Goal: Participate in discussion: Engage in conversation with other users on a specific topic

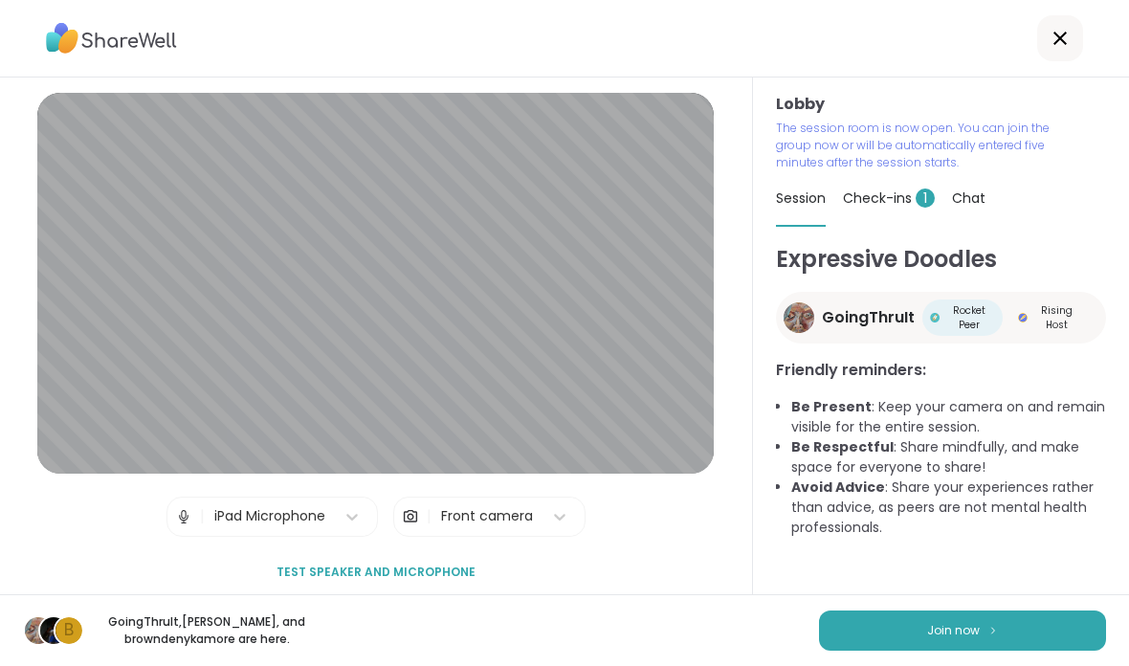
click at [972, 617] on button "Join now" at bounding box center [962, 631] width 287 height 40
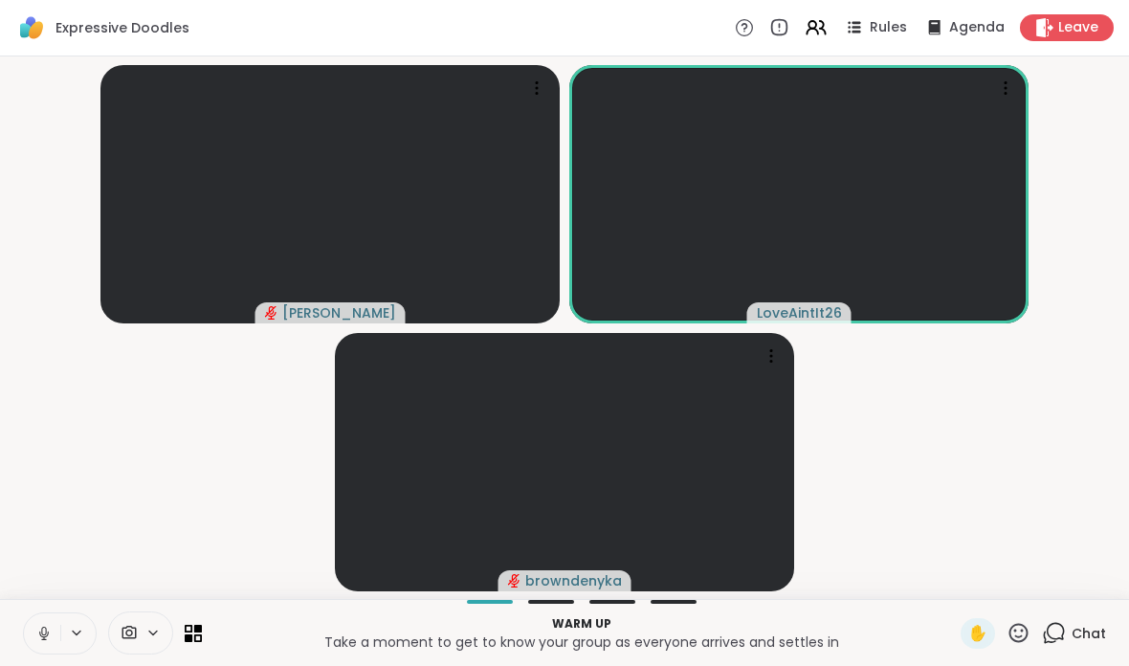
click at [53, 633] on button at bounding box center [42, 634] width 36 height 40
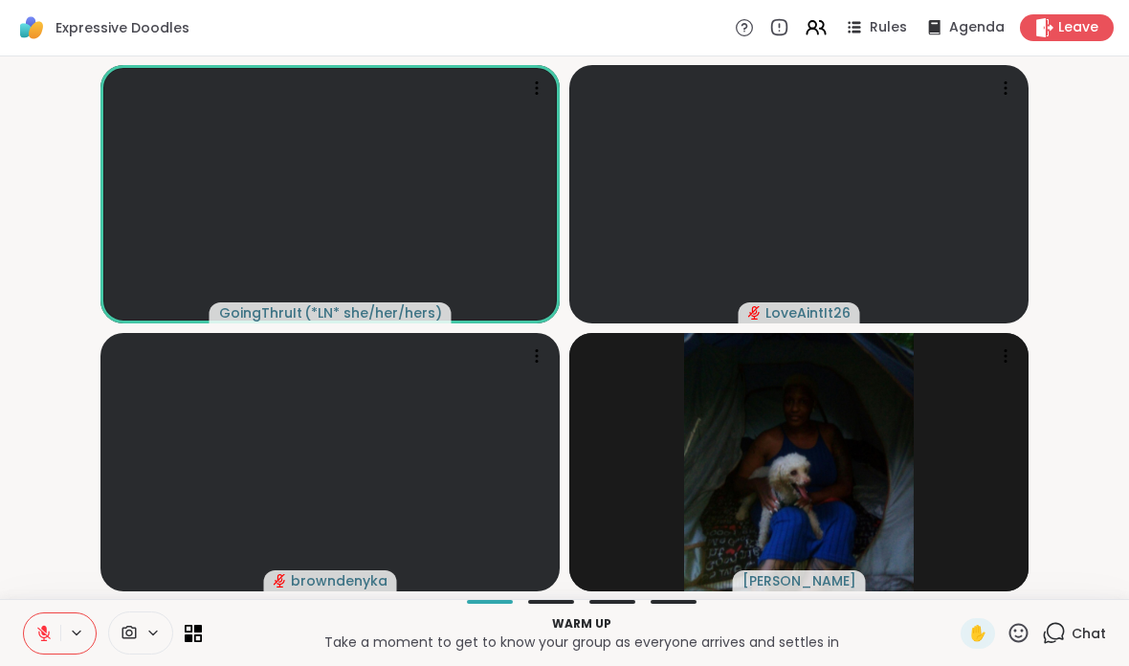
click at [50, 633] on icon at bounding box center [43, 633] width 17 height 17
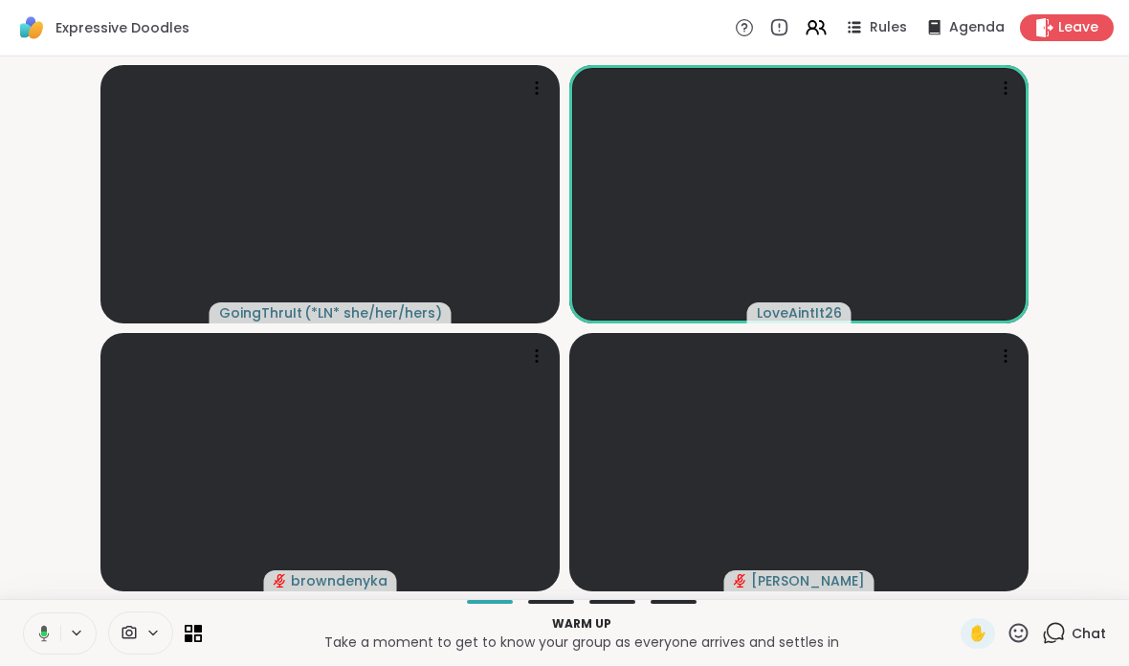
click at [34, 637] on icon at bounding box center [41, 633] width 17 height 17
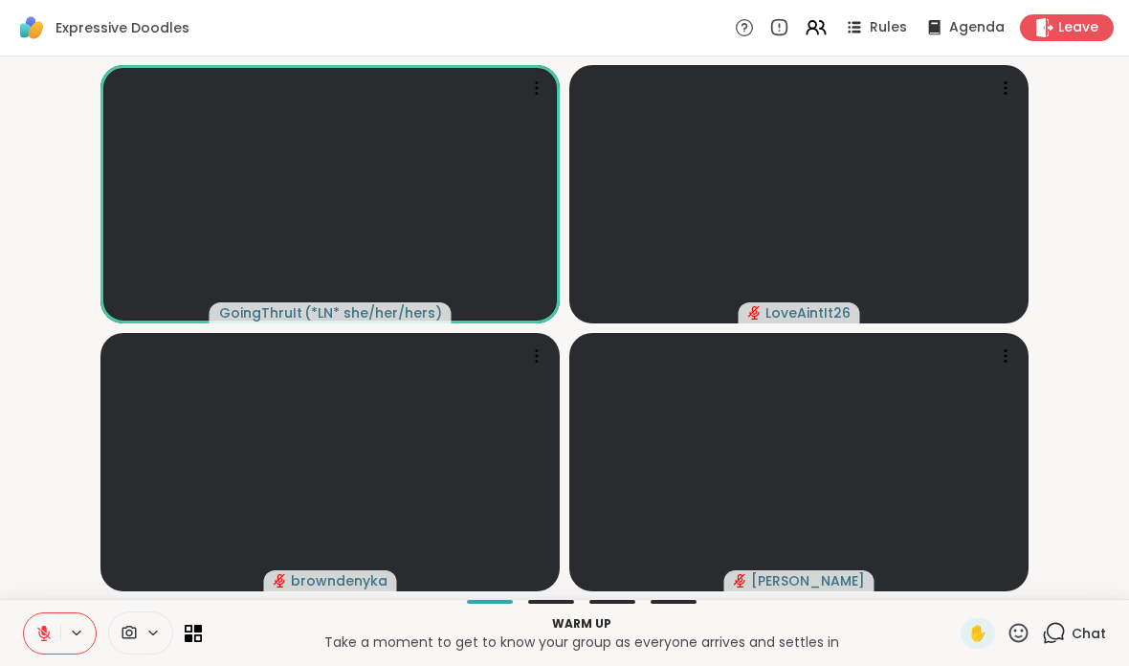
click at [42, 625] on icon at bounding box center [43, 633] width 17 height 17
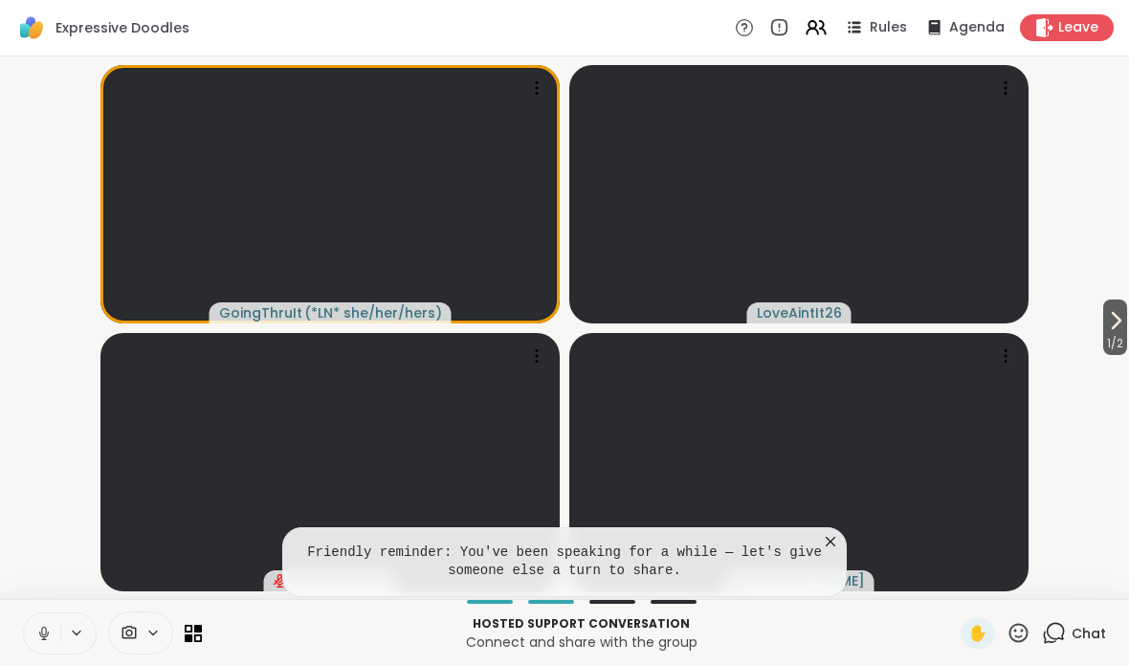
click at [50, 639] on icon at bounding box center [43, 633] width 17 height 17
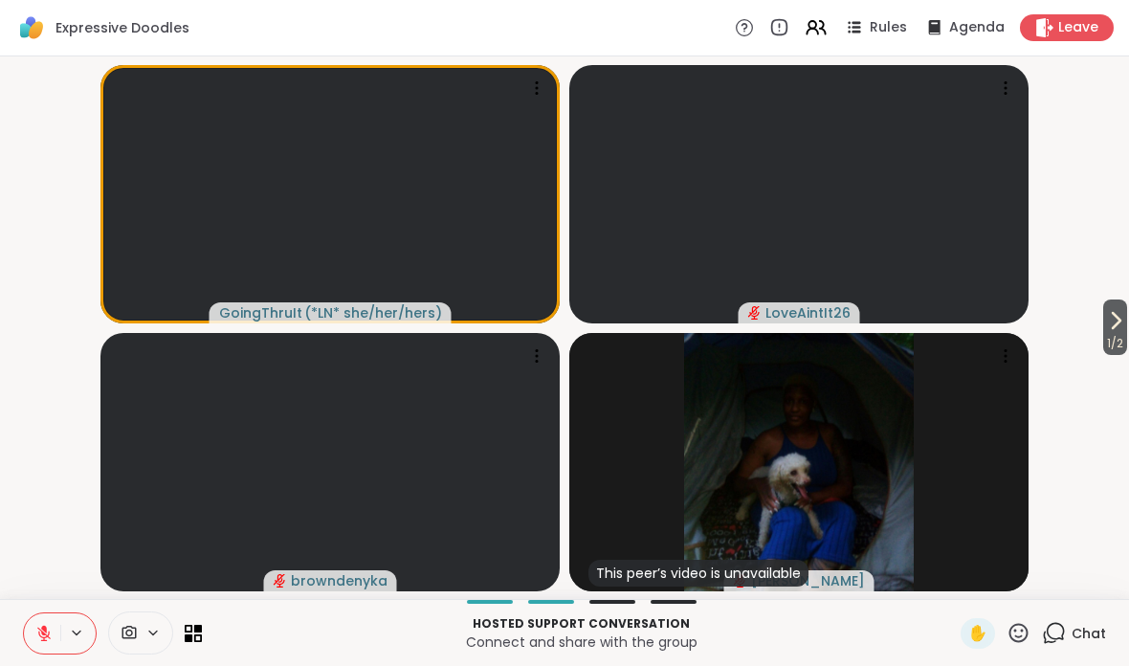
click at [1120, 339] on span "1 / 2" at bounding box center [1116, 343] width 24 height 23
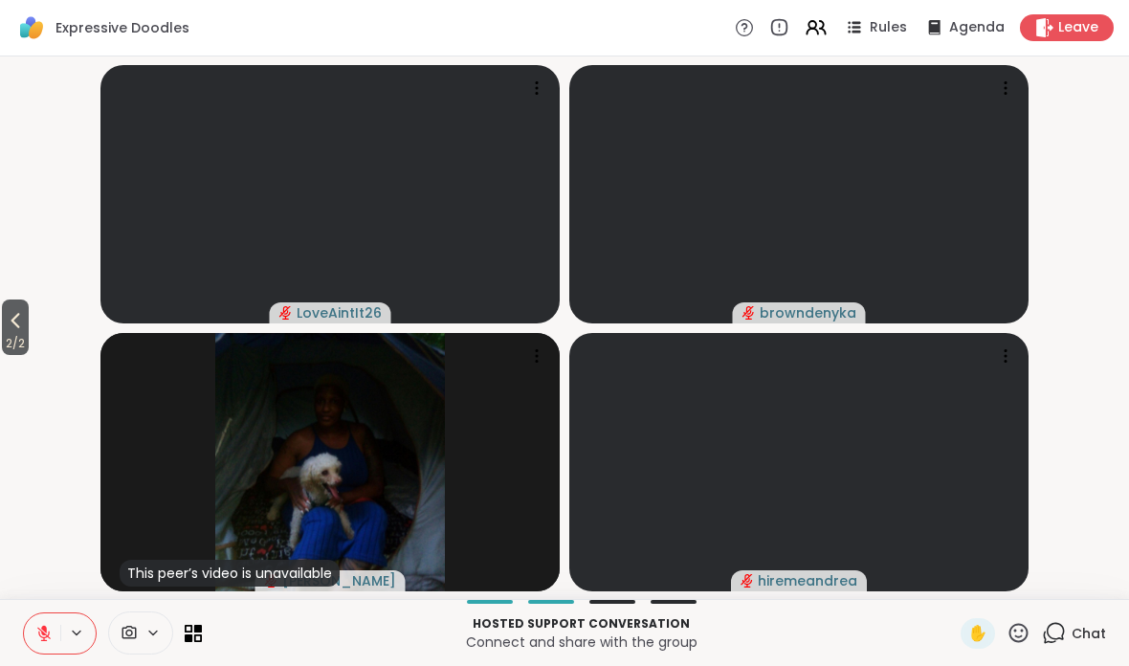
click at [27, 324] on icon at bounding box center [15, 320] width 23 height 23
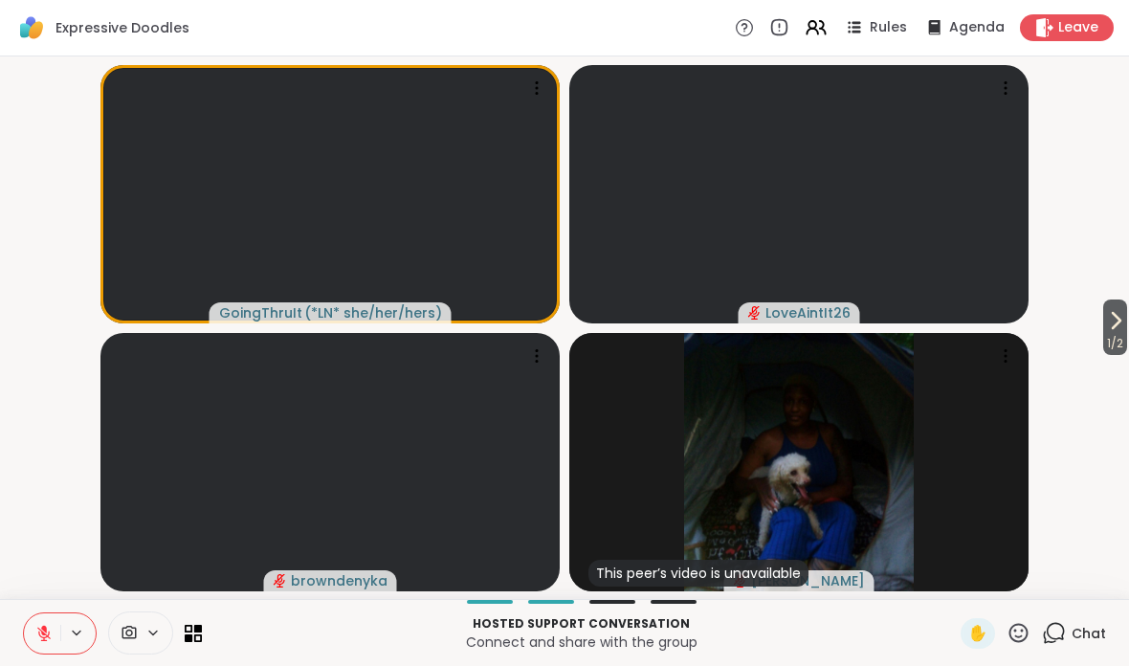
click at [1109, 317] on icon at bounding box center [1116, 320] width 23 height 23
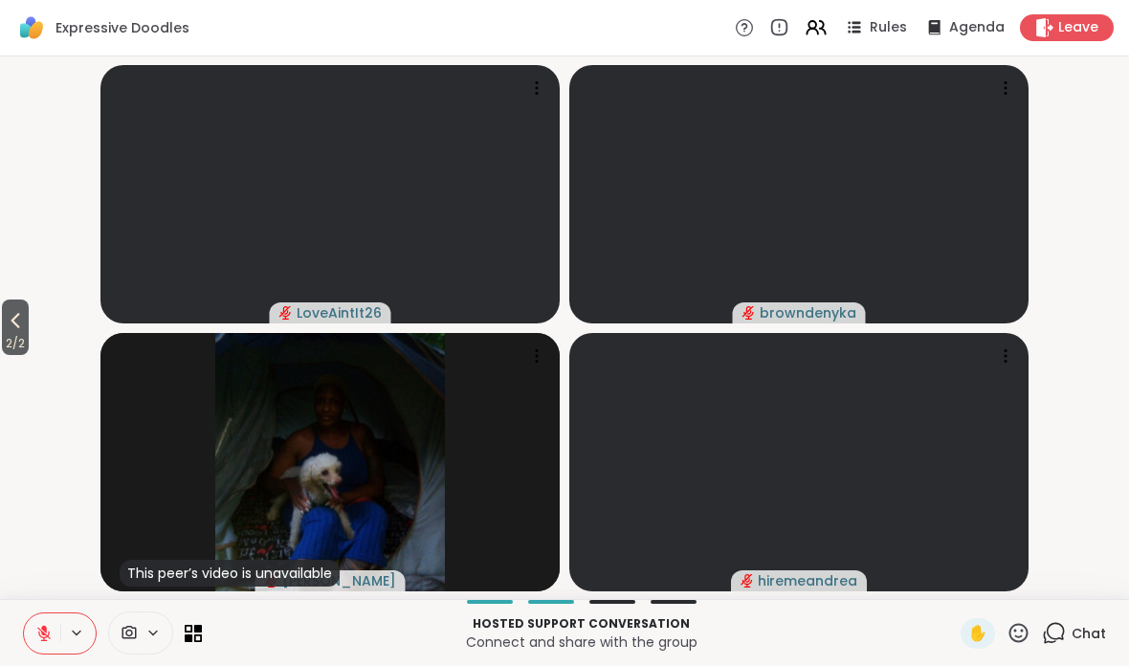
click at [18, 324] on icon at bounding box center [15, 321] width 9 height 15
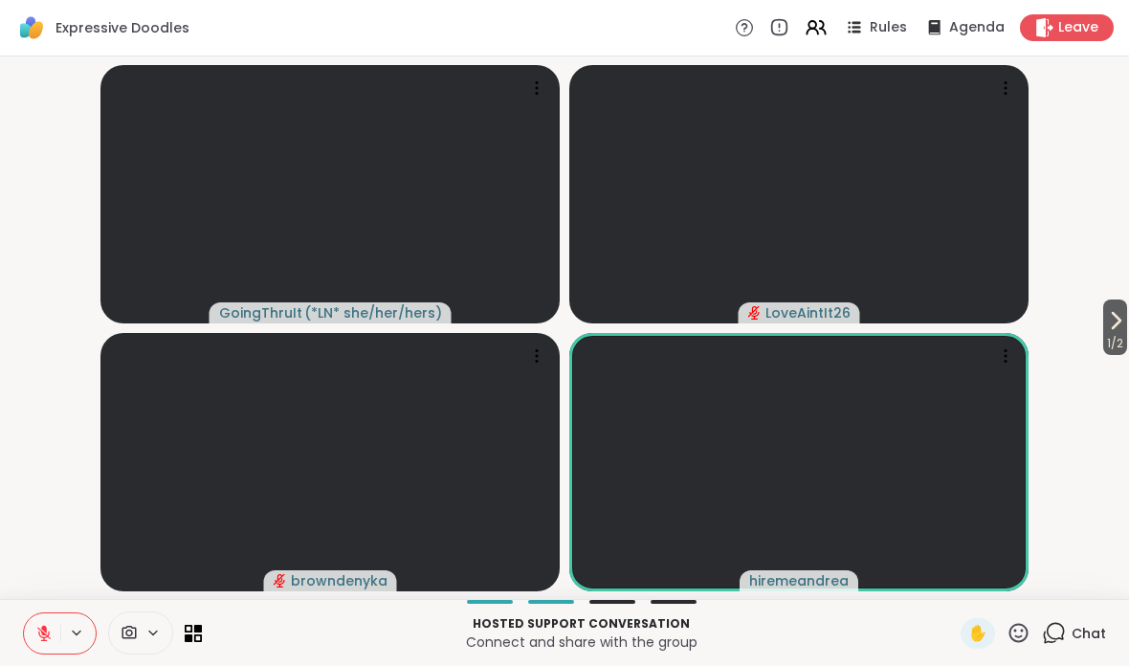
click at [1107, 333] on span "1 / 2" at bounding box center [1116, 343] width 24 height 23
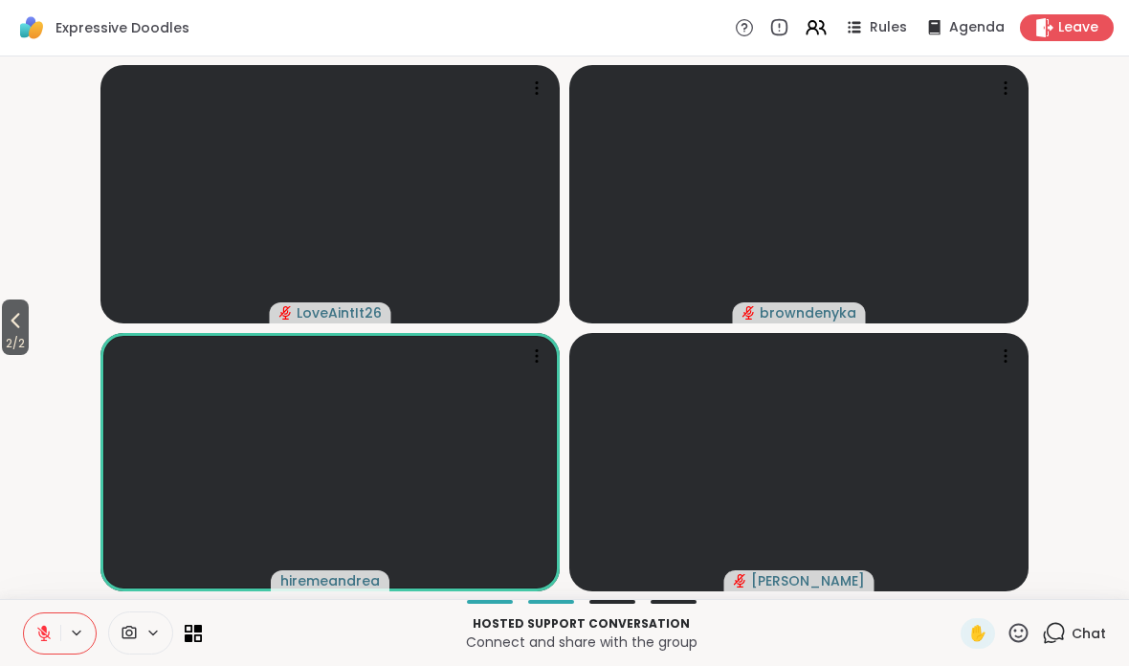
click at [15, 336] on span "2 / 2" at bounding box center [15, 343] width 27 height 23
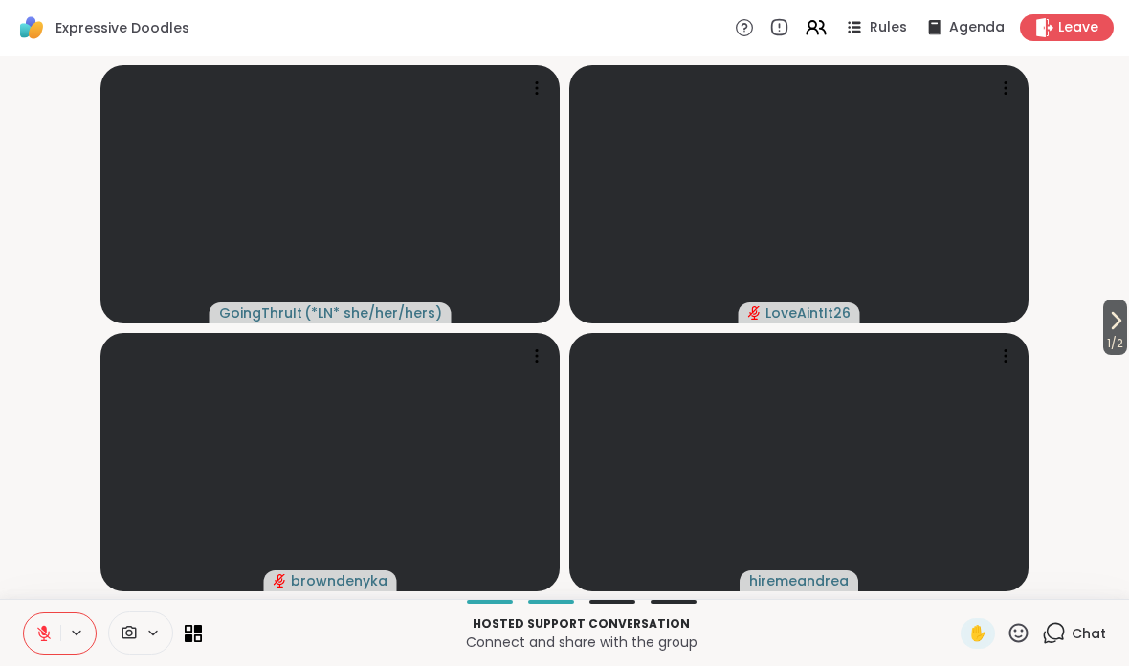
click at [1117, 320] on icon at bounding box center [1117, 320] width 8 height 15
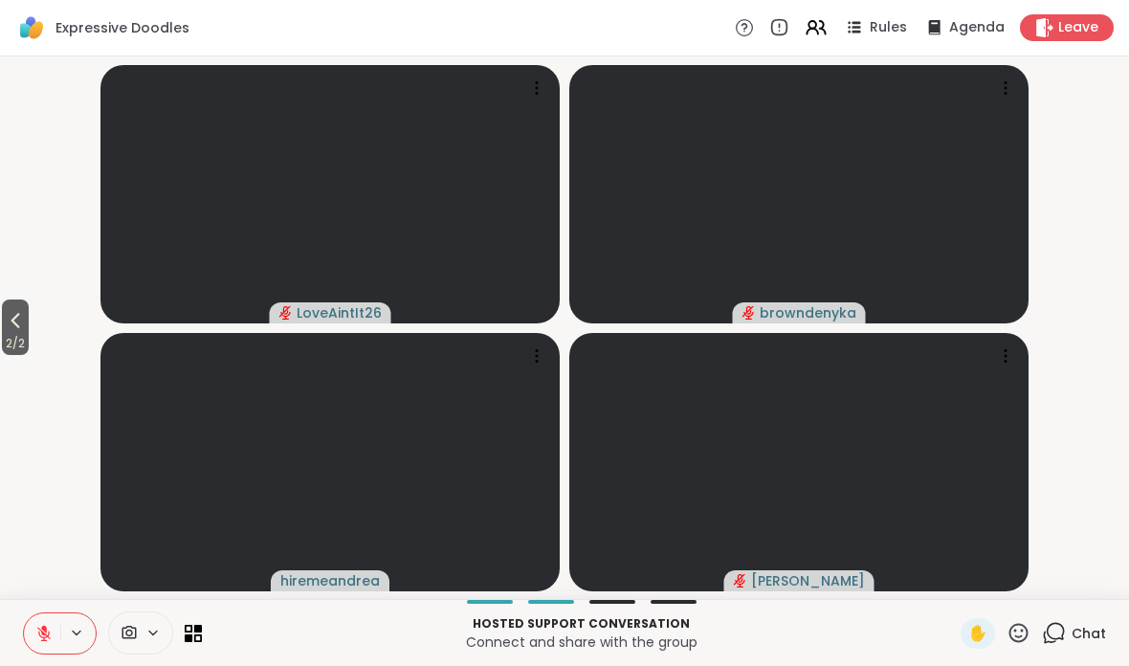
click at [4, 330] on button "2 / 2" at bounding box center [15, 328] width 27 height 56
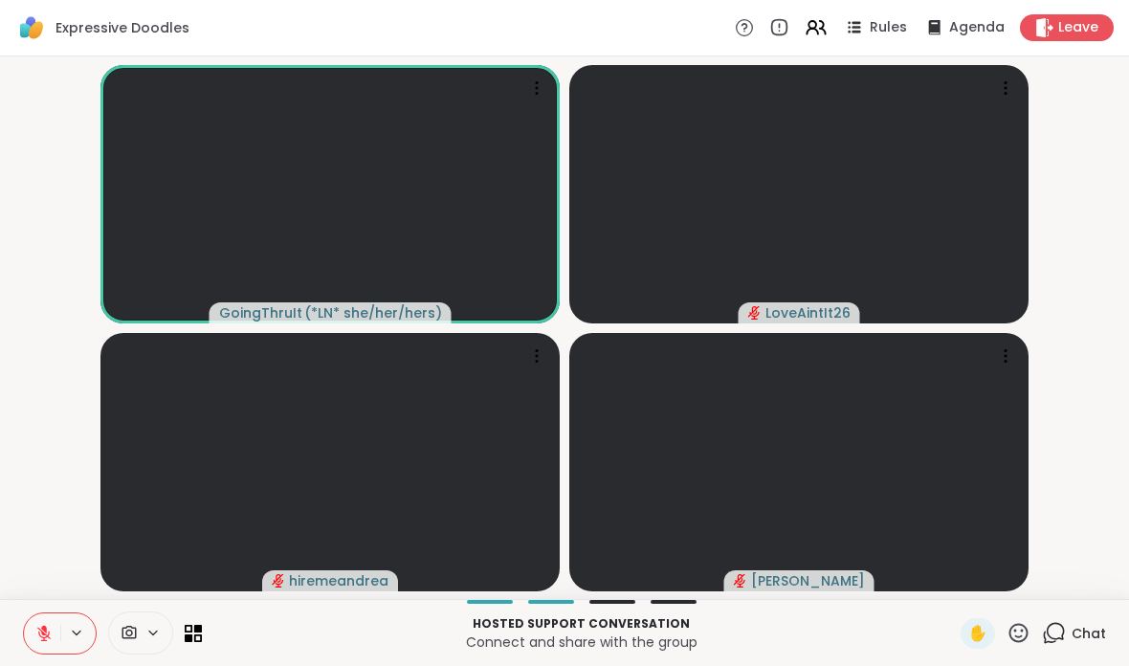
click at [41, 632] on icon at bounding box center [43, 633] width 17 height 17
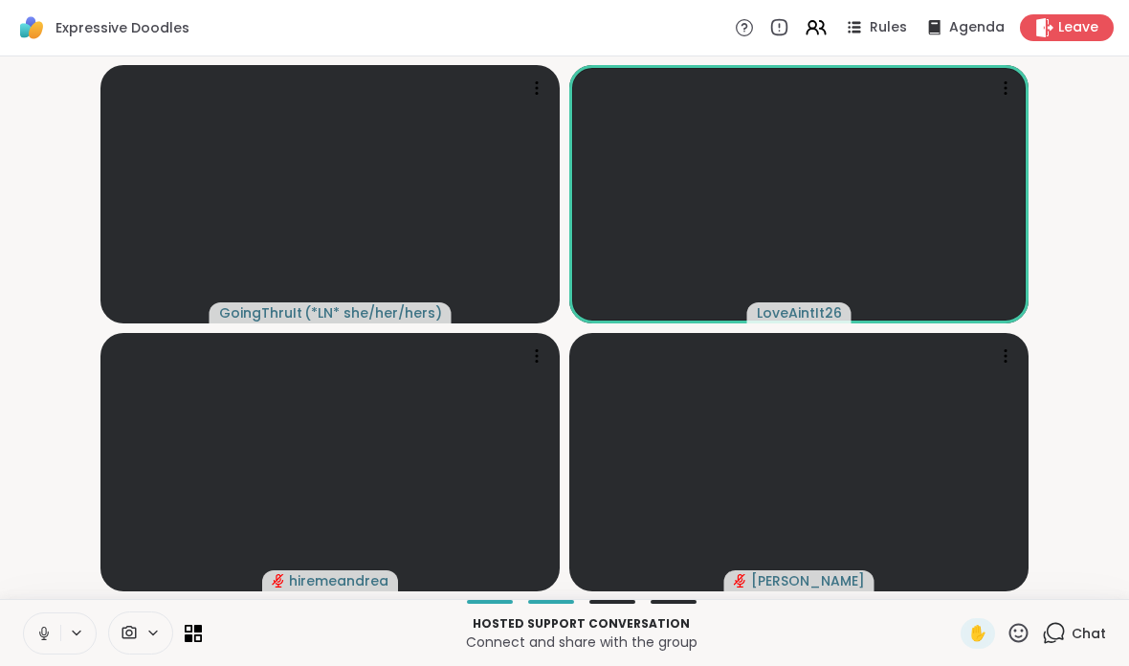
click at [45, 627] on icon at bounding box center [43, 631] width 5 height 9
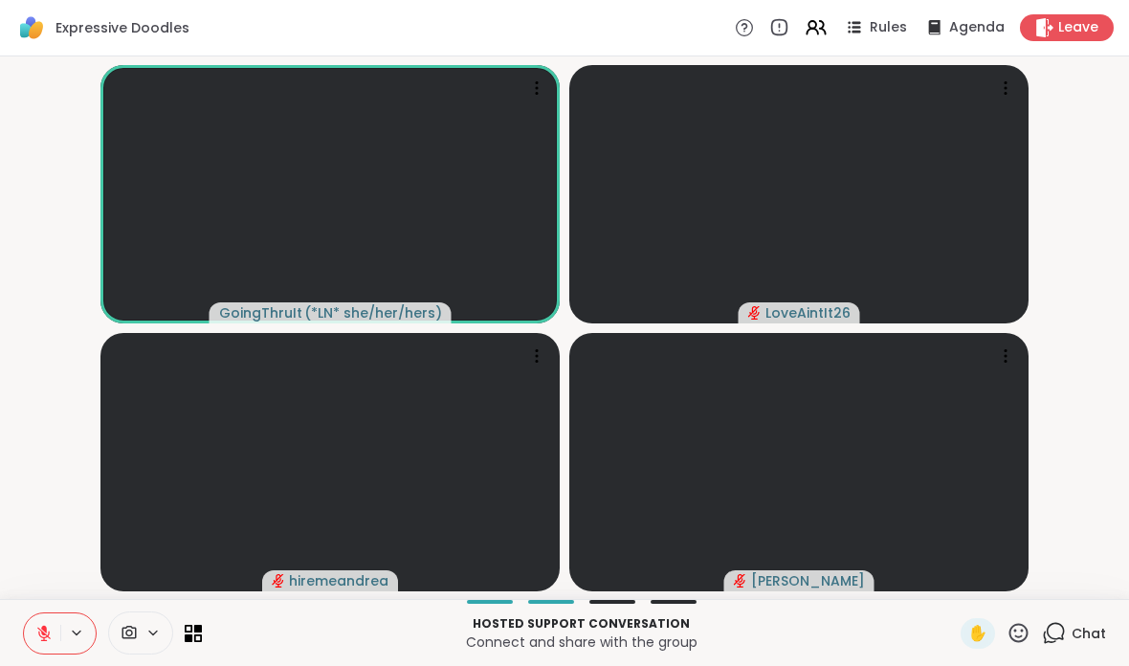
click at [46, 638] on icon at bounding box center [43, 633] width 17 height 17
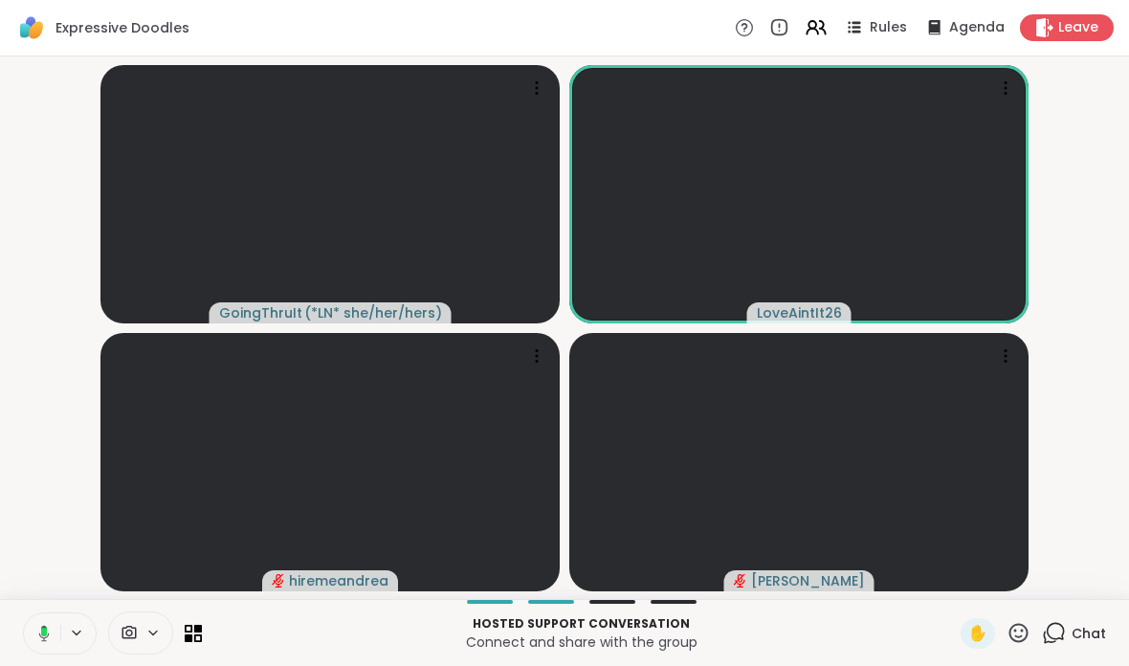
click at [45, 640] on icon at bounding box center [44, 633] width 11 height 16
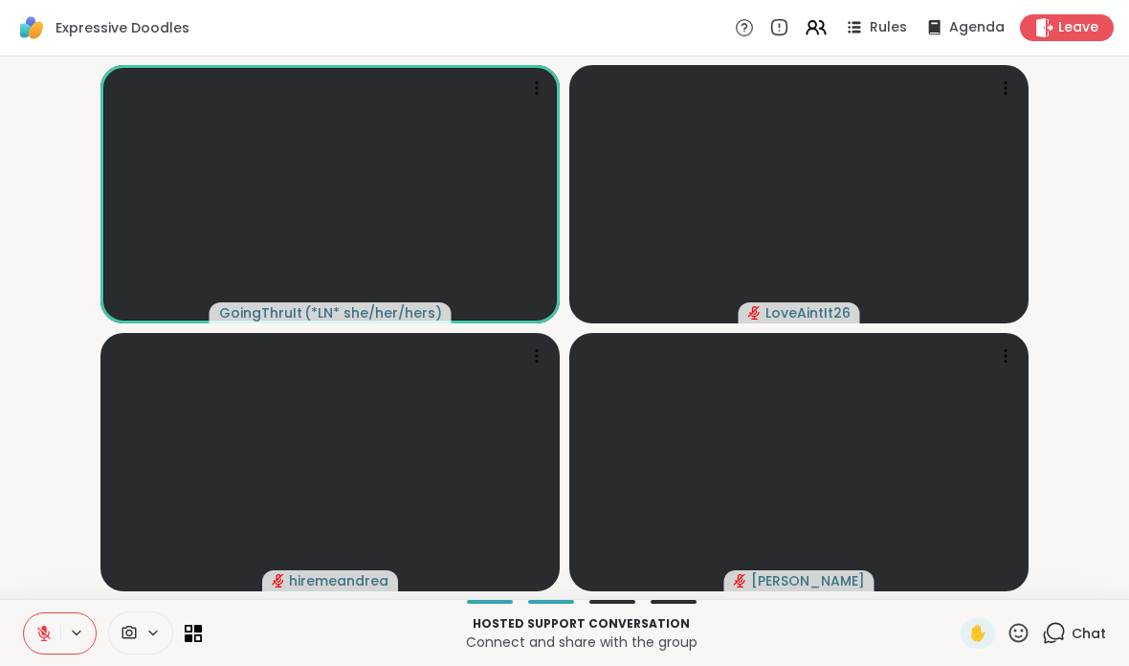
click at [35, 622] on button at bounding box center [42, 634] width 36 height 40
click at [35, 633] on icon at bounding box center [43, 633] width 17 height 17
click at [47, 635] on icon at bounding box center [43, 633] width 17 height 17
click at [45, 650] on button at bounding box center [42, 634] width 36 height 40
click at [42, 631] on icon at bounding box center [43, 633] width 13 height 13
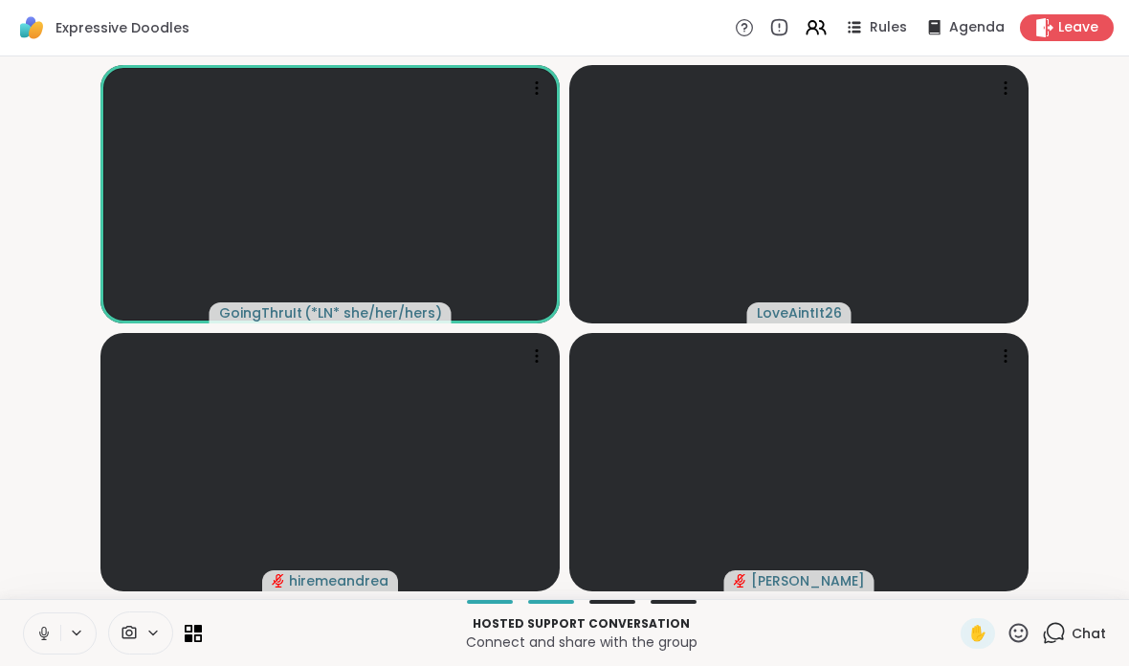
click at [38, 638] on icon at bounding box center [43, 633] width 17 height 17
click at [41, 646] on button at bounding box center [42, 634] width 36 height 40
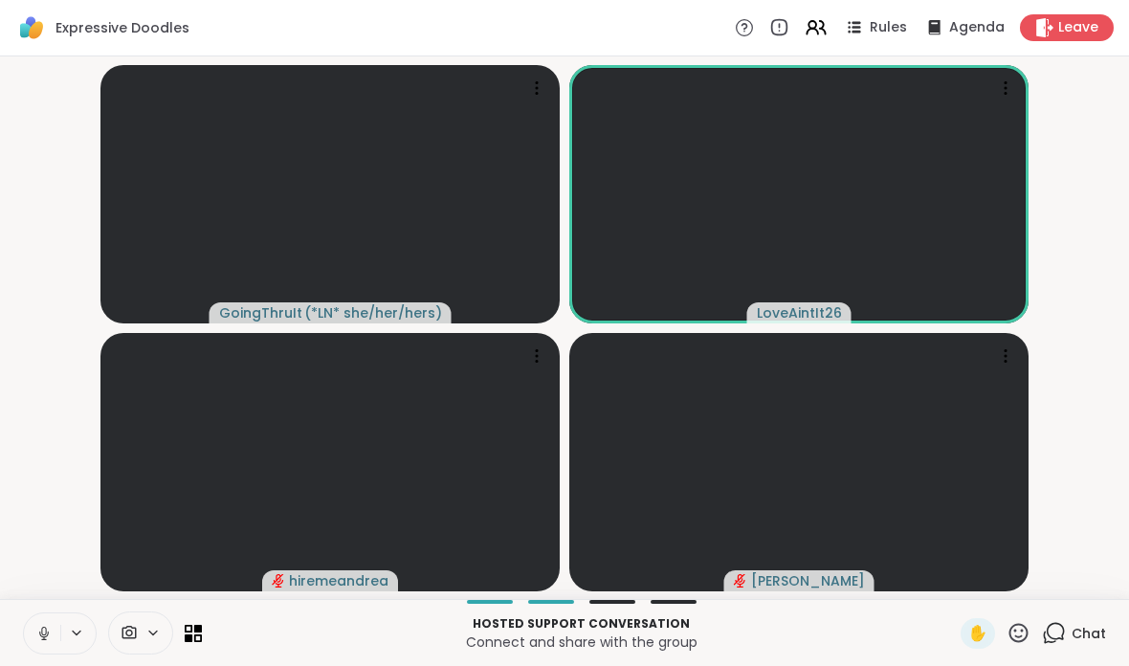
click at [53, 636] on button at bounding box center [42, 634] width 36 height 40
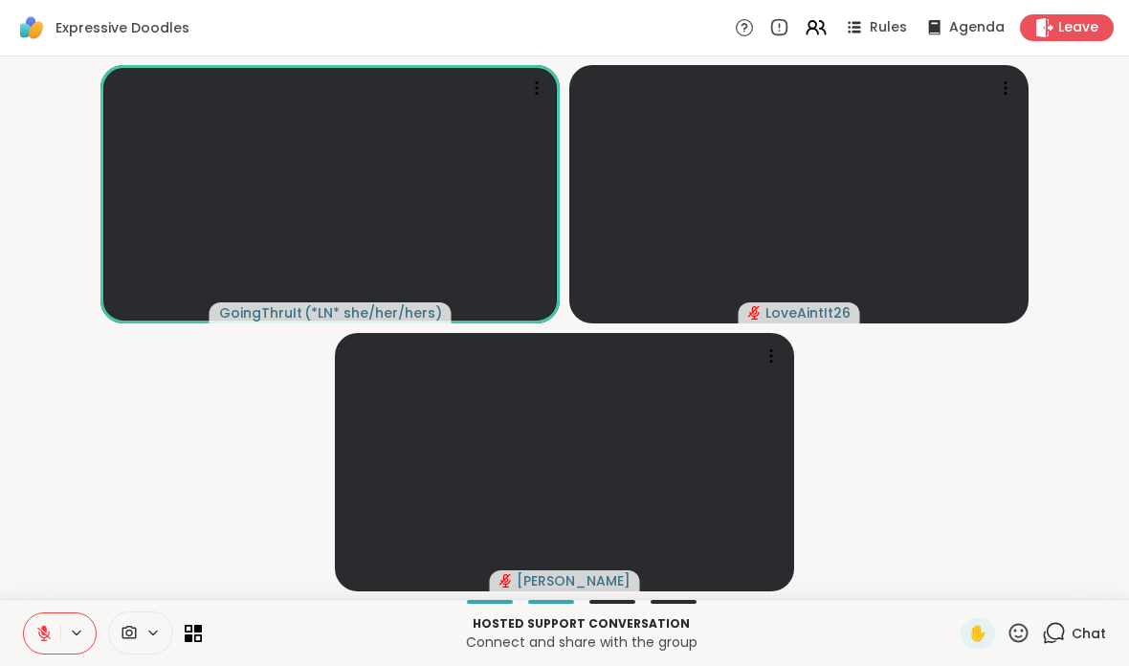
click at [57, 627] on button at bounding box center [42, 634] width 36 height 40
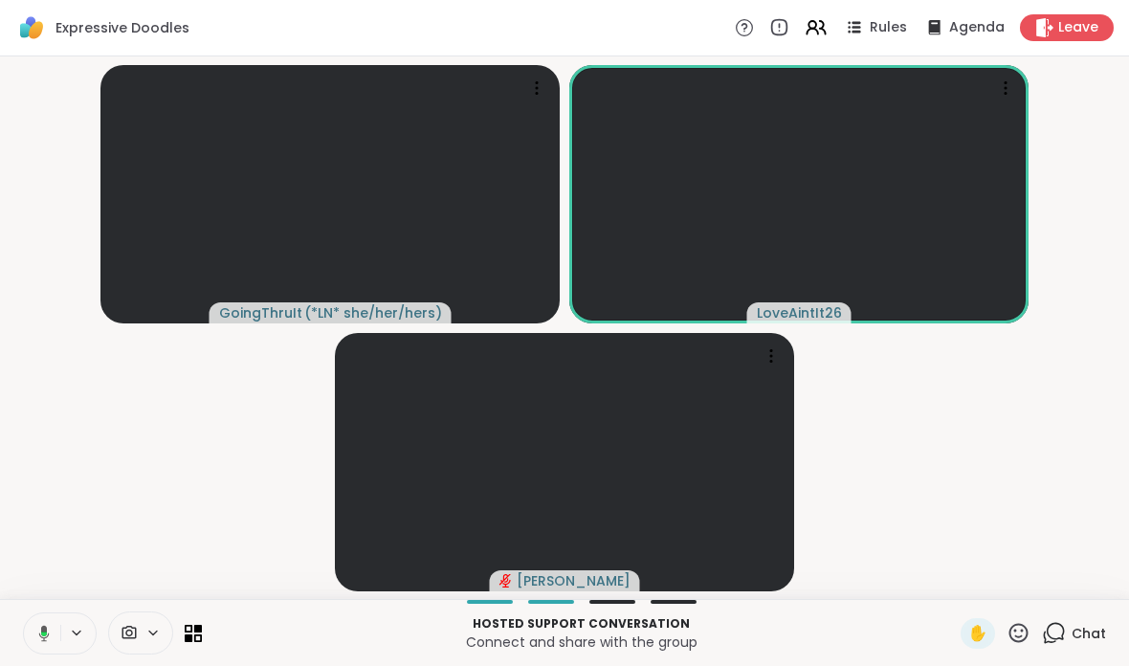
click at [40, 621] on button at bounding box center [40, 634] width 39 height 40
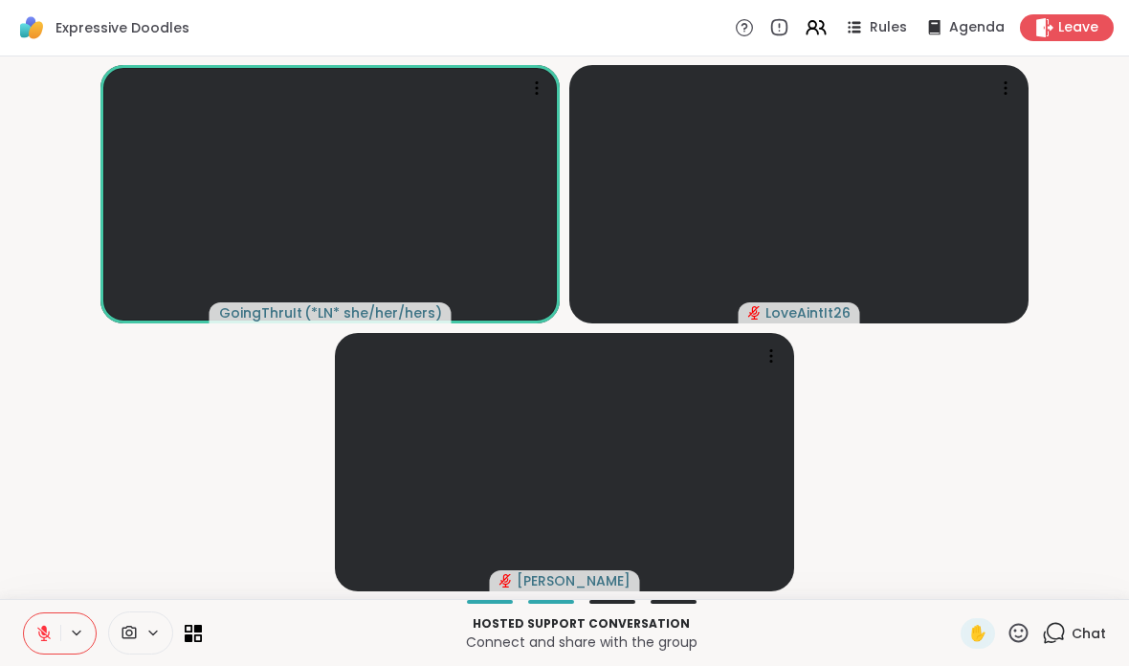
click at [45, 630] on icon at bounding box center [44, 629] width 6 height 8
click at [30, 642] on button at bounding box center [42, 634] width 36 height 40
click at [33, 637] on button at bounding box center [42, 634] width 36 height 40
click at [29, 637] on button at bounding box center [42, 634] width 36 height 40
click at [56, 621] on button at bounding box center [42, 634] width 36 height 40
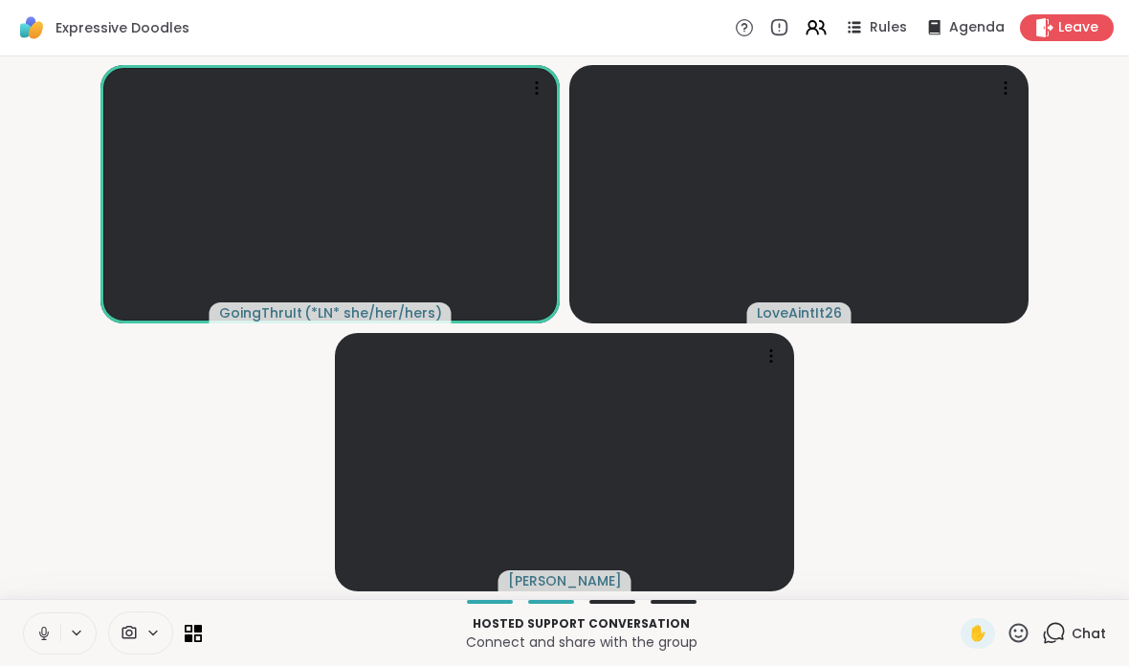
click at [35, 622] on button at bounding box center [42, 634] width 36 height 40
click at [29, 637] on button at bounding box center [42, 634] width 36 height 40
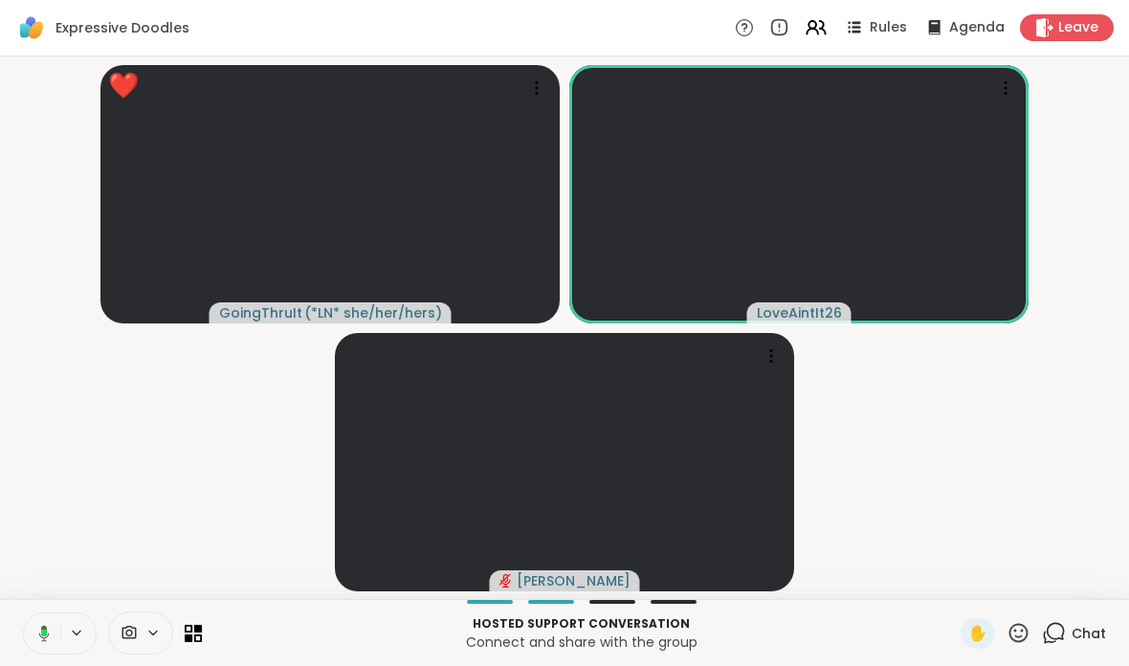
click at [1009, 632] on icon at bounding box center [1019, 633] width 24 height 24
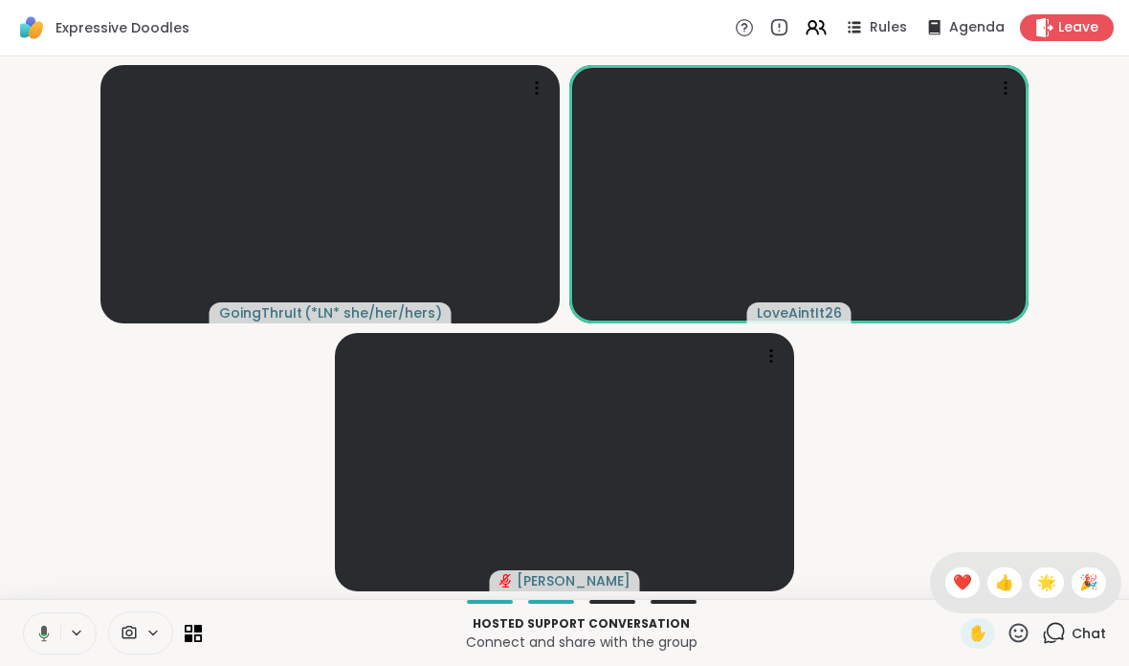
click at [1096, 576] on span "🎉" at bounding box center [1089, 582] width 19 height 23
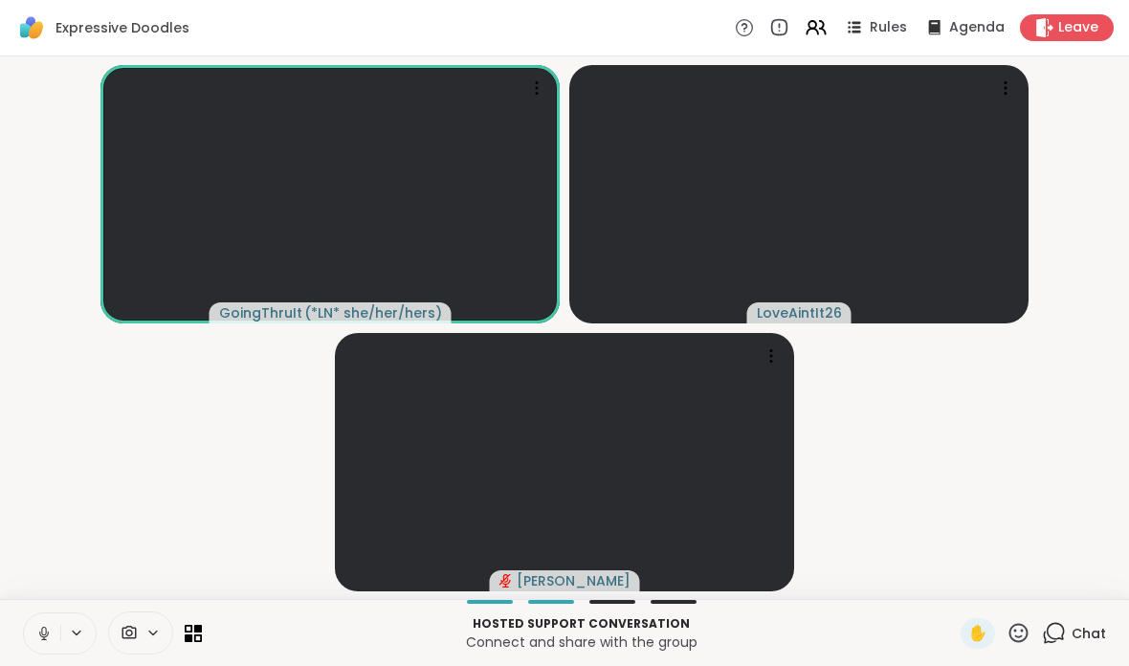
click at [35, 637] on icon at bounding box center [43, 633] width 17 height 17
click at [32, 635] on button at bounding box center [42, 634] width 36 height 40
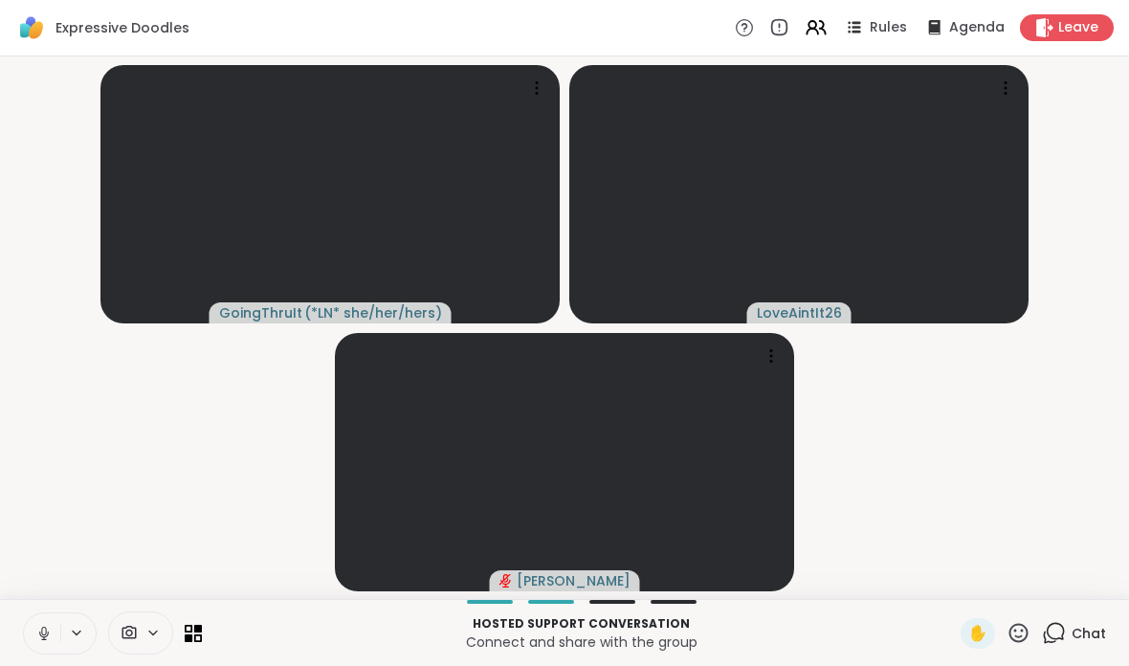
click at [1012, 636] on icon at bounding box center [1019, 632] width 19 height 19
click at [955, 562] on div "✋ ❤️ 👍 🌟 🎉" at bounding box center [1025, 582] width 191 height 61
click at [980, 622] on span "✋" at bounding box center [978, 633] width 19 height 23
click at [1039, 655] on div "Hosted support conversation Connect and share with the group ✋ Chat" at bounding box center [564, 632] width 1129 height 67
click at [995, 624] on div "✋" at bounding box center [978, 633] width 34 height 31
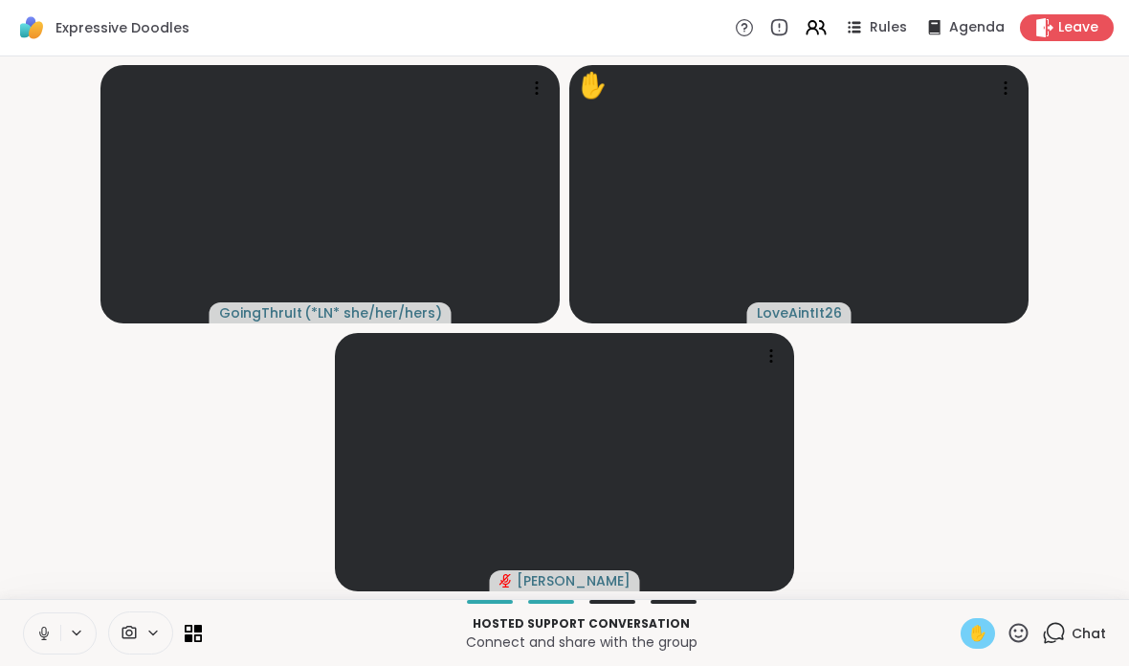
click at [984, 637] on span "✋" at bounding box center [978, 633] width 19 height 23
click at [1016, 638] on icon at bounding box center [1019, 633] width 24 height 24
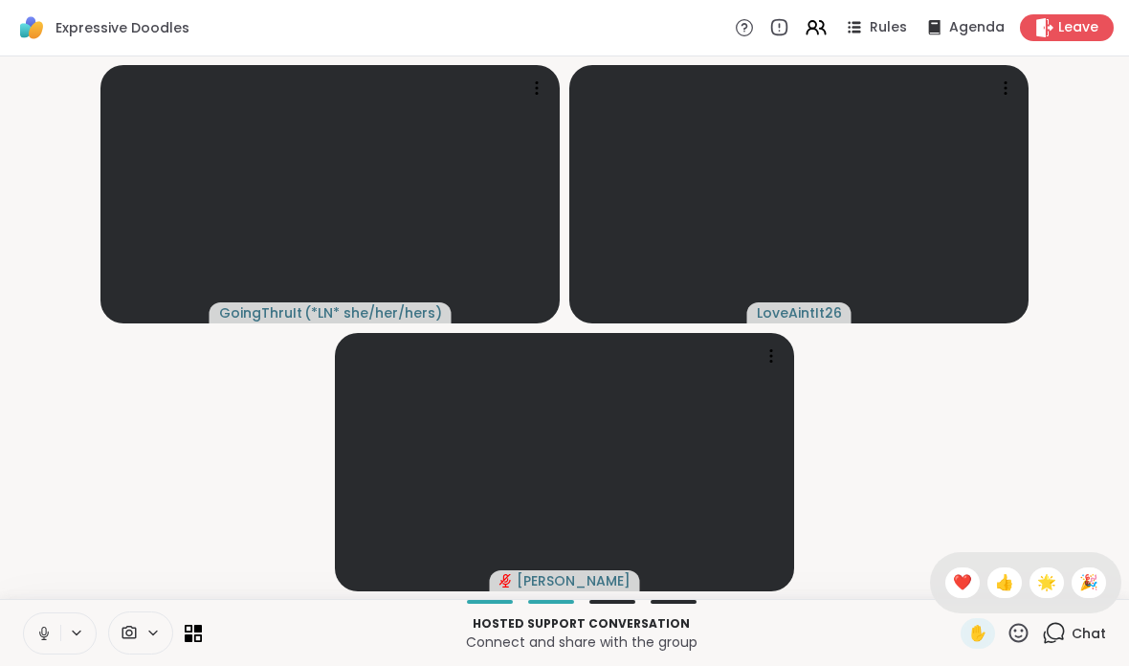
click at [955, 574] on span "❤️" at bounding box center [962, 582] width 19 height 23
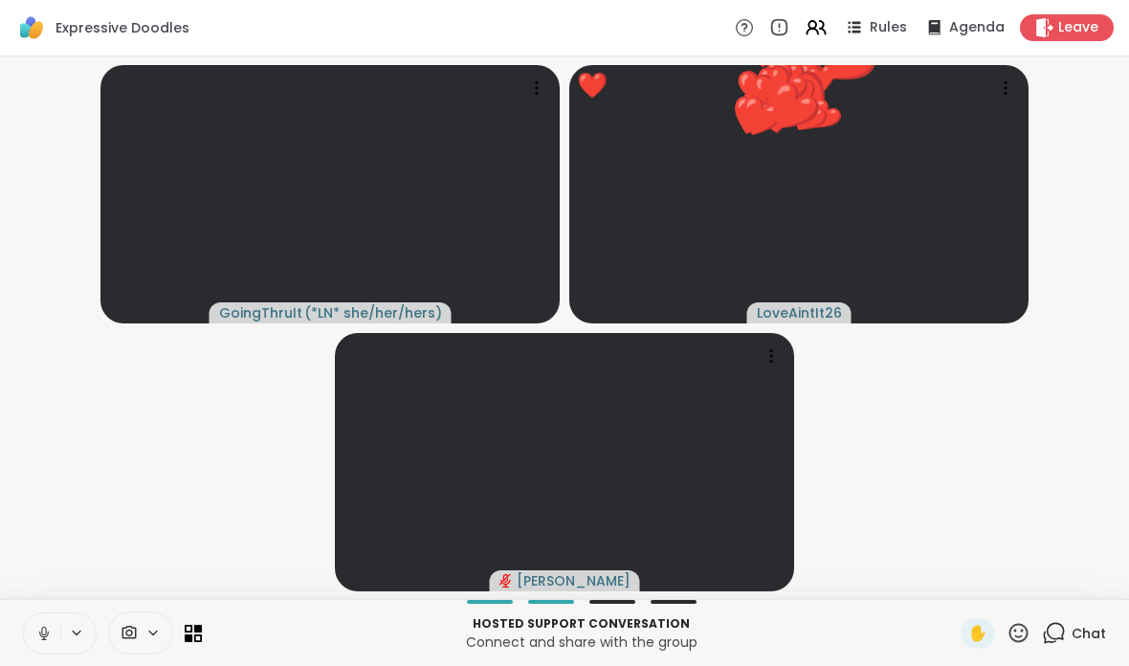
click at [983, 629] on span "✋" at bounding box center [978, 633] width 19 height 23
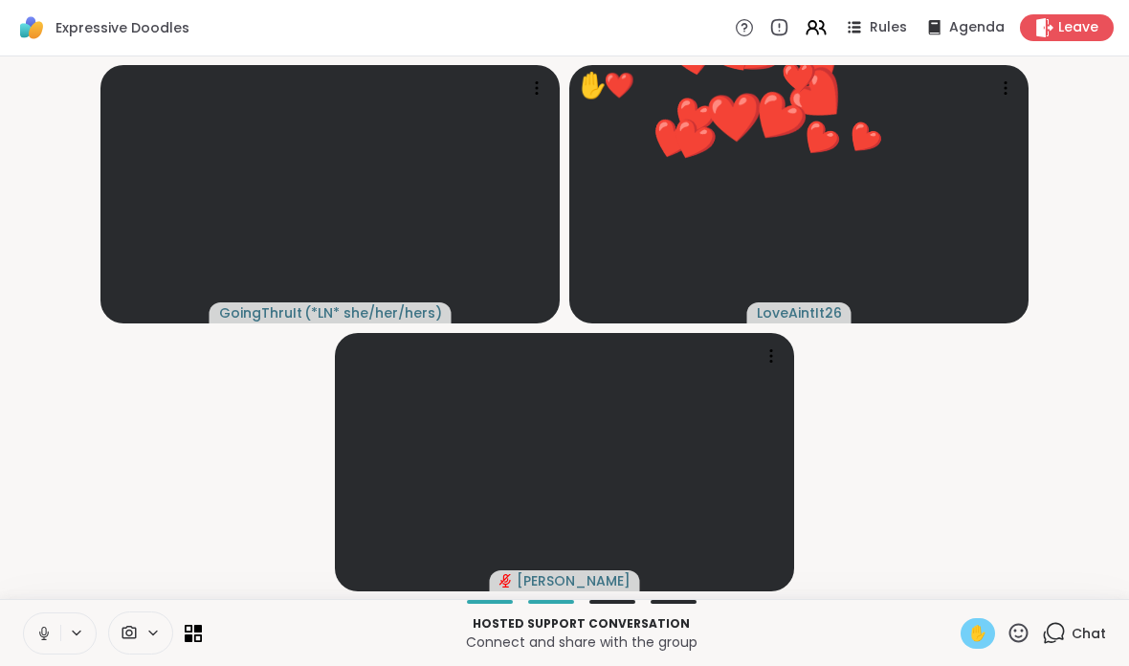
click at [972, 630] on span "✋" at bounding box center [978, 633] width 19 height 23
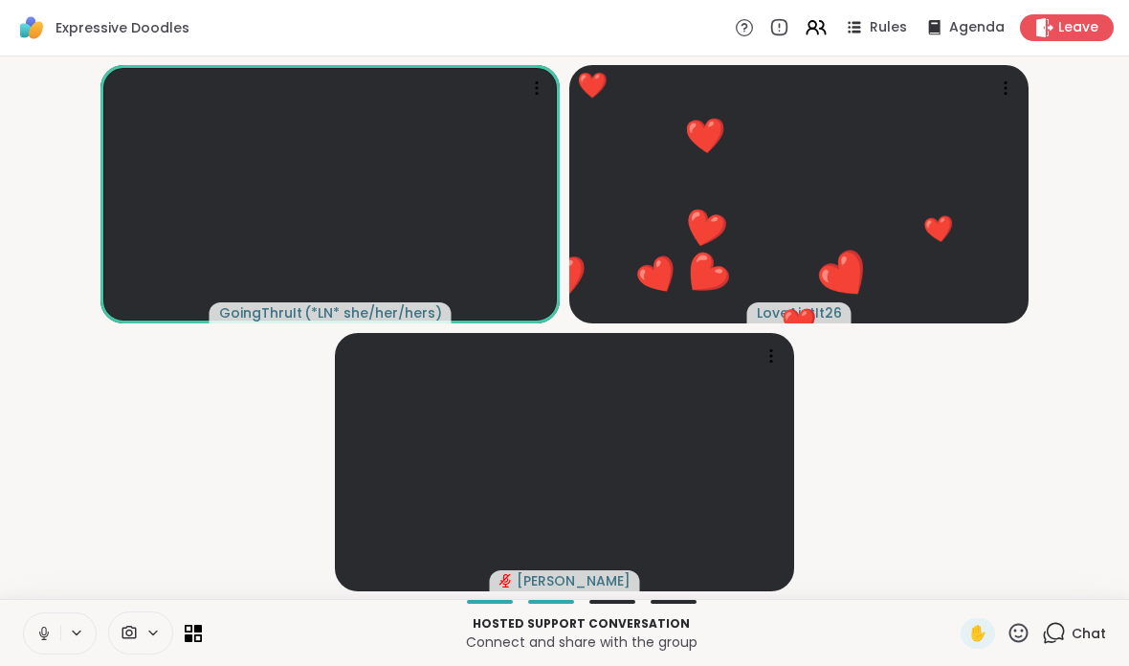
click at [984, 637] on span "✋" at bounding box center [978, 633] width 19 height 23
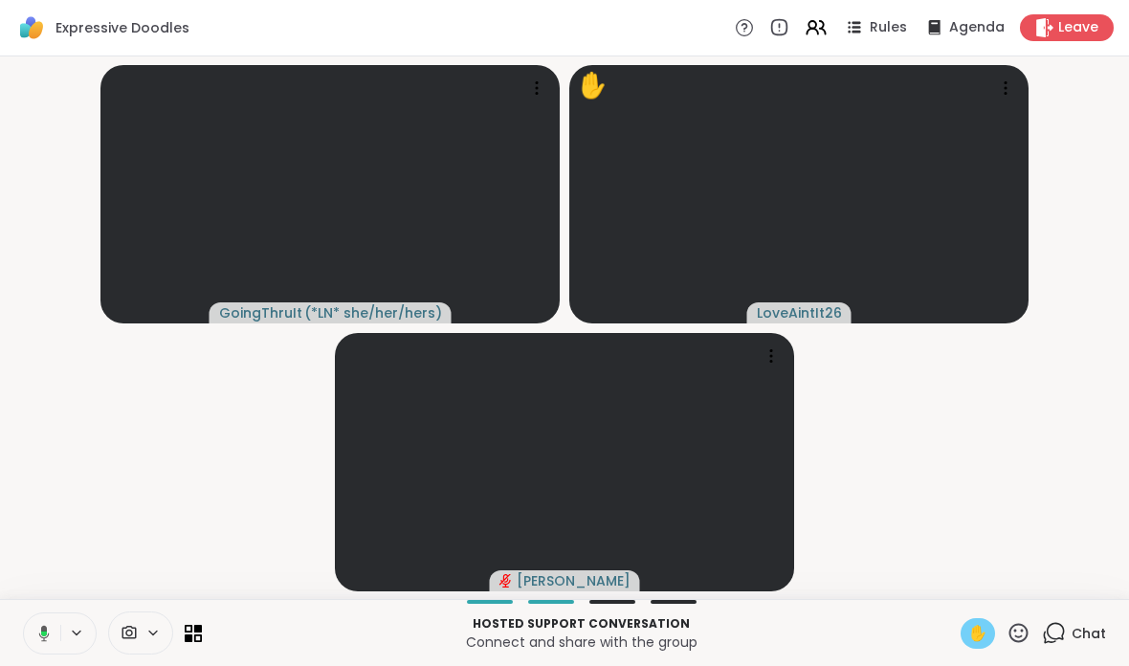
click at [967, 622] on div "✋" at bounding box center [978, 633] width 34 height 31
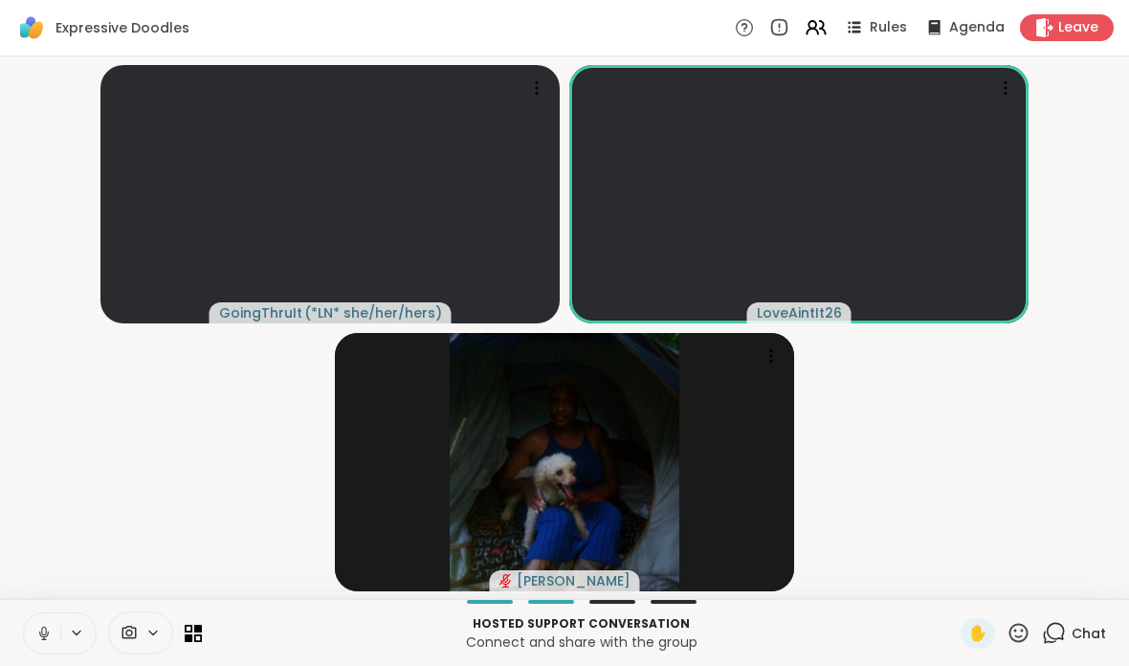
click at [141, 639] on span at bounding box center [127, 633] width 36 height 18
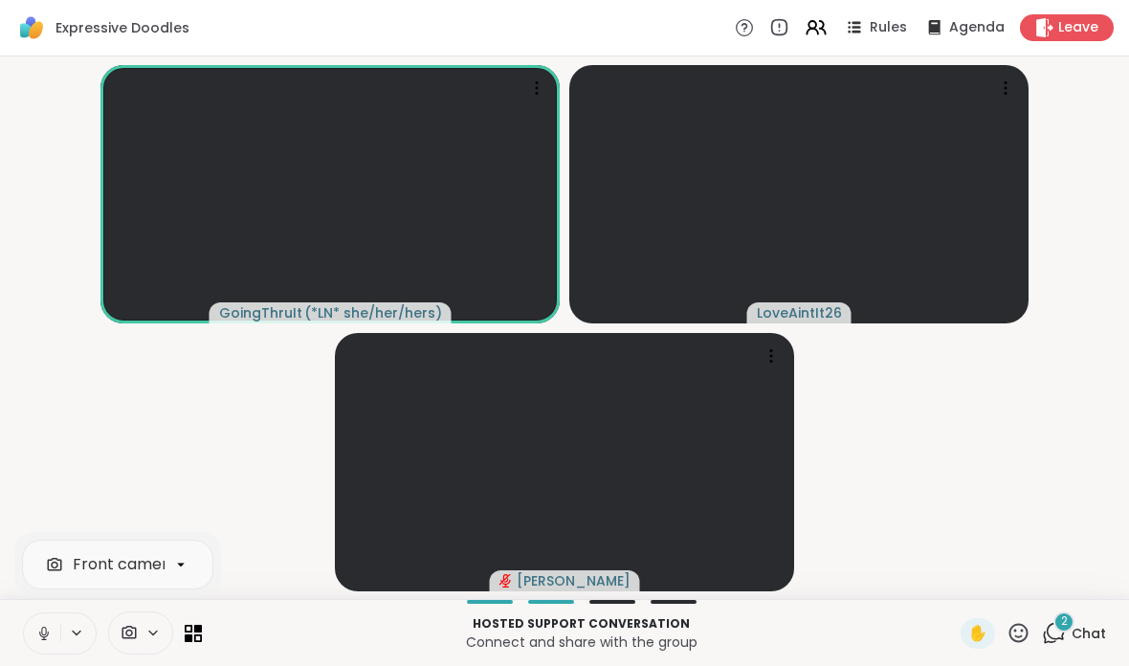
click at [1075, 659] on div "Front camera Hosted support conversation Connect and share with the group ✋ 2 C…" at bounding box center [564, 632] width 1129 height 67
click at [1079, 647] on div "2 Chat" at bounding box center [1074, 633] width 64 height 31
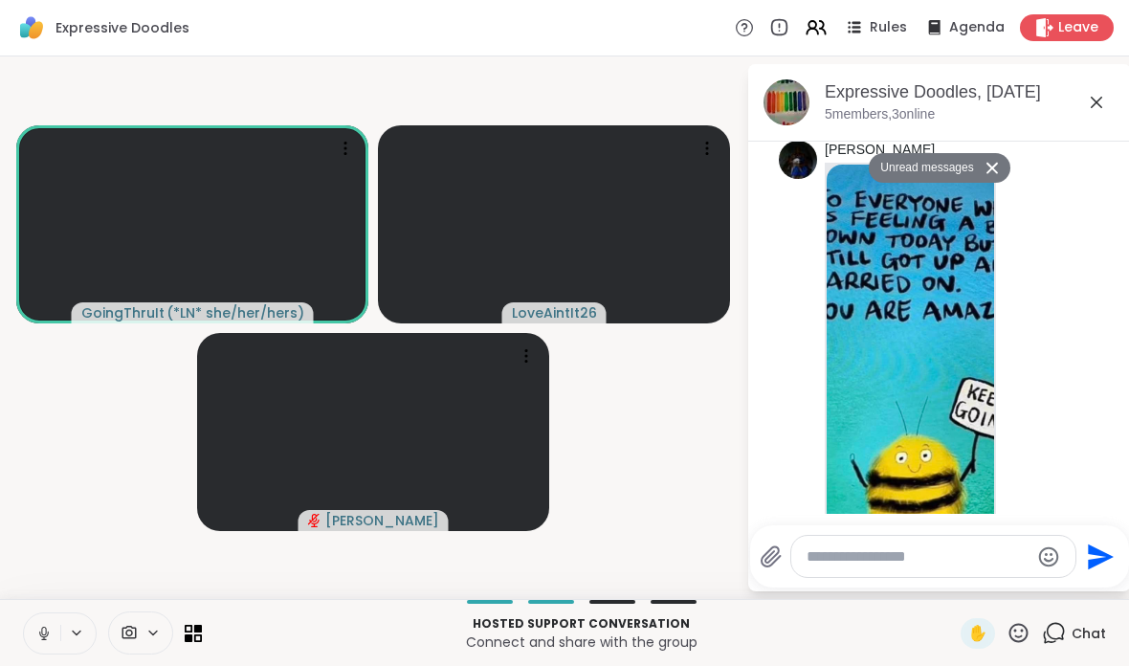
scroll to position [2411, 0]
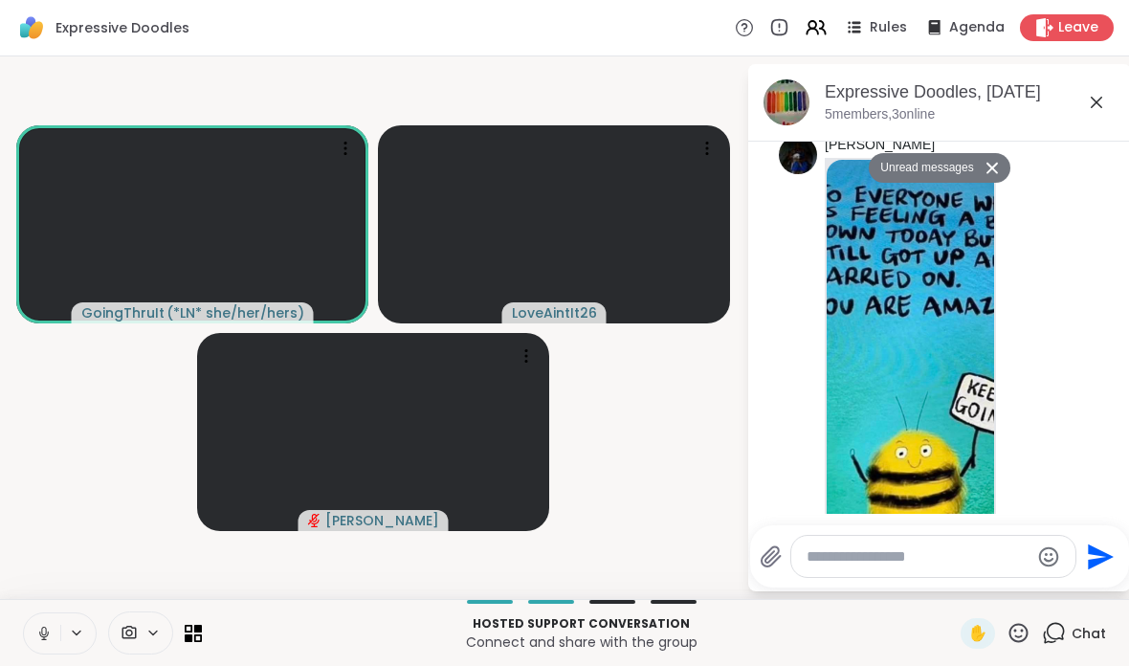
click at [949, 397] on img at bounding box center [911, 388] width 168 height 456
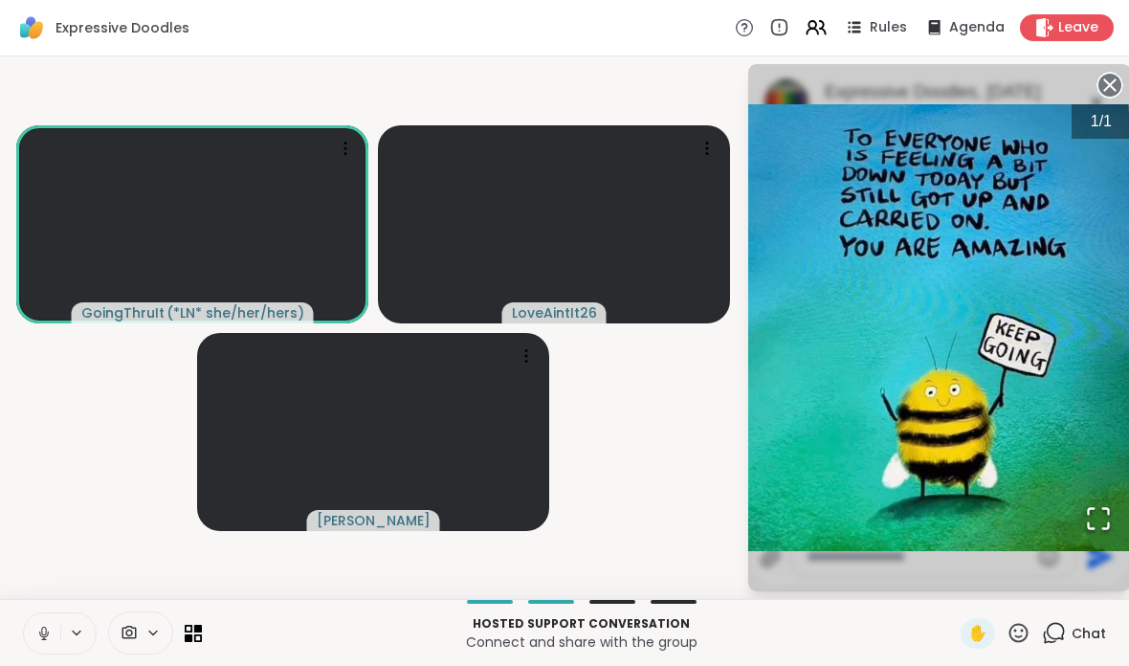
click at [1110, 68] on div "1 / 1" at bounding box center [939, 327] width 383 height 527
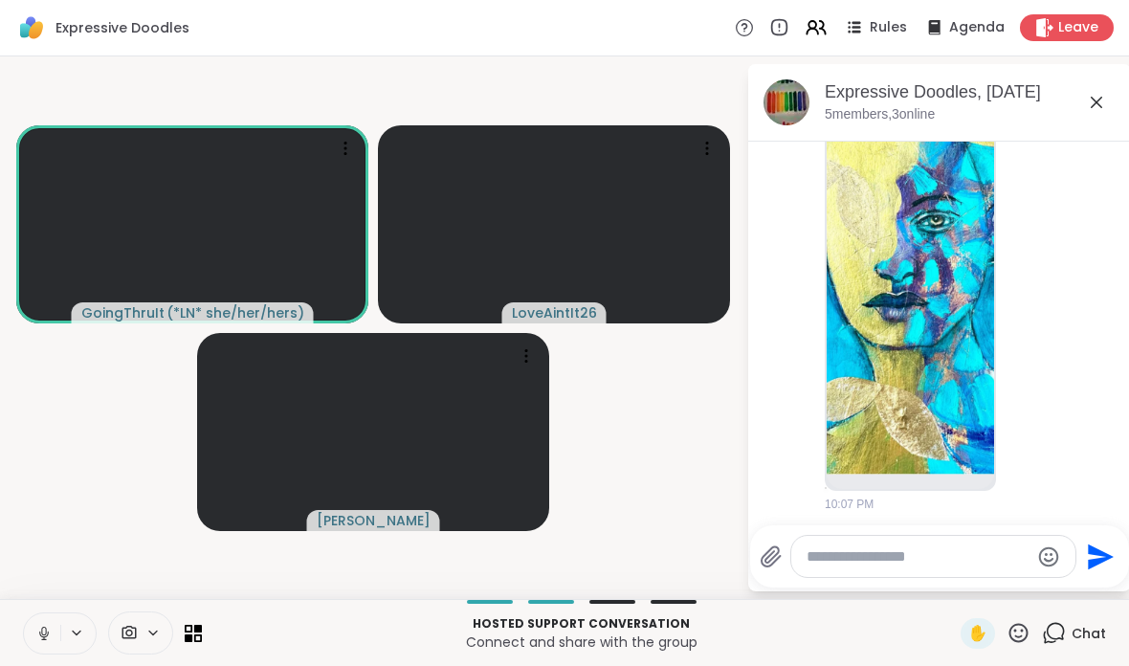
scroll to position [2022, 0]
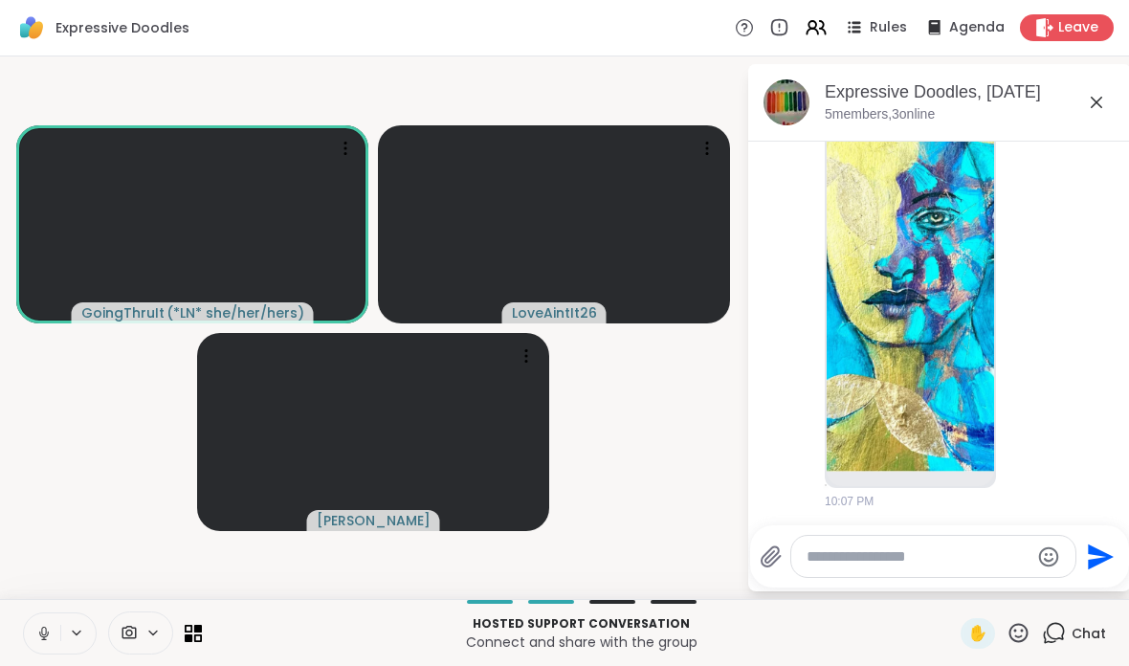
click at [936, 362] on img at bounding box center [911, 244] width 168 height 456
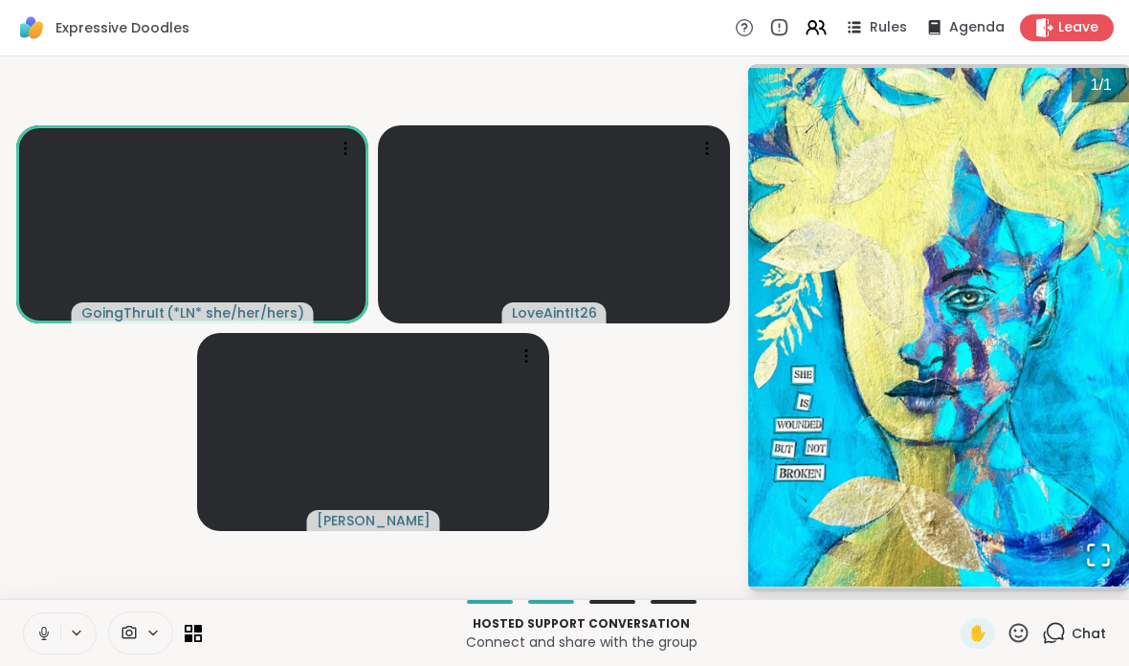
click at [1084, 148] on img "Go to Slide 1" at bounding box center [939, 327] width 383 height 519
click at [1102, 88] on span "/" at bounding box center [1102, 85] width 4 height 16
click at [992, 106] on img "Go to Slide 1" at bounding box center [939, 327] width 383 height 519
click at [1107, 84] on span "1" at bounding box center [1108, 85] width 9 height 16
click at [1039, 264] on img "Go to Slide 1" at bounding box center [939, 327] width 383 height 519
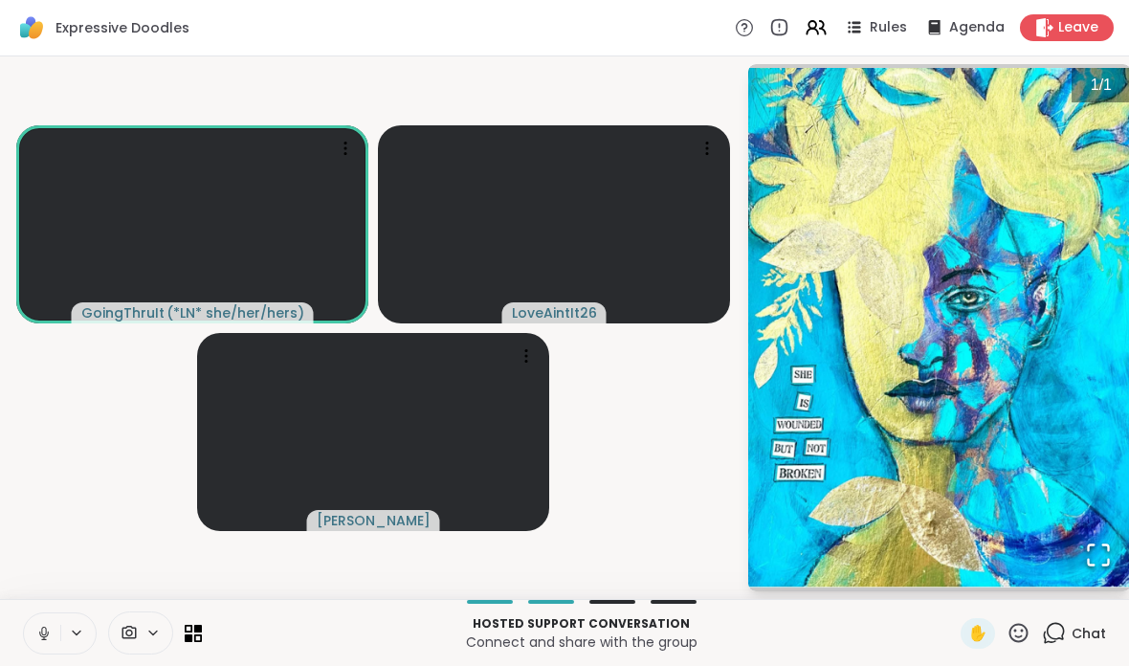
click at [1026, 367] on img "Go to Slide 1" at bounding box center [939, 327] width 383 height 519
click at [1025, 367] on img "Go to Slide 1" at bounding box center [939, 327] width 383 height 519
click at [1022, 349] on img "Go to Slide 1" at bounding box center [939, 327] width 383 height 519
click at [1021, 349] on img "Go to Slide 1" at bounding box center [939, 327] width 383 height 519
click at [994, 358] on img "Go to Slide 1" at bounding box center [939, 327] width 383 height 519
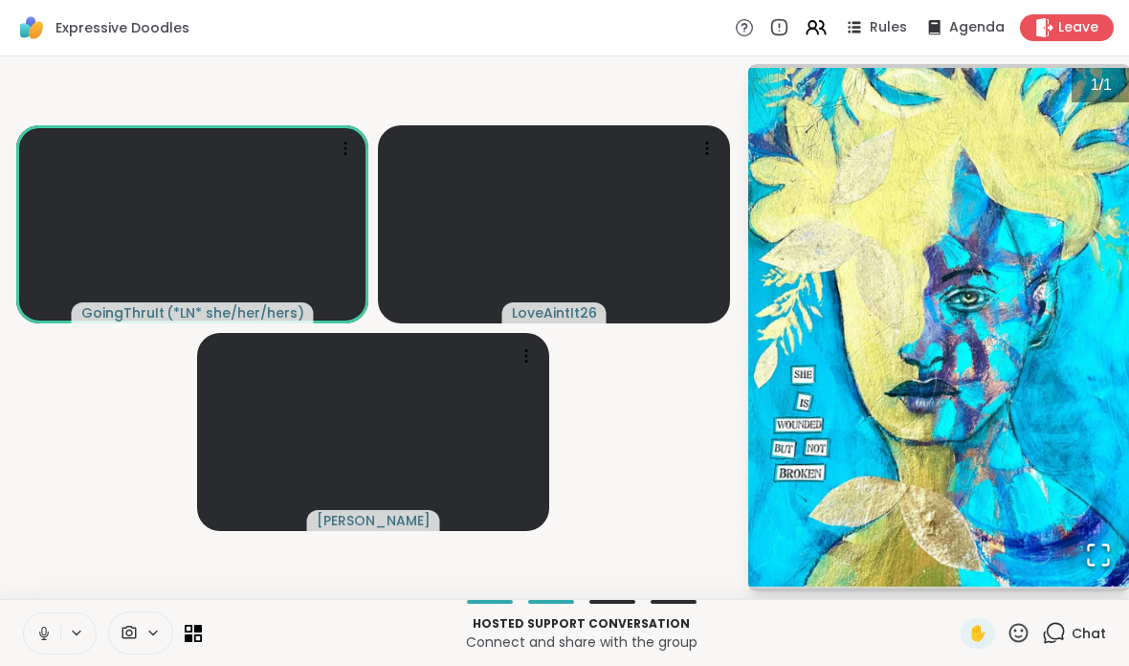
click at [994, 358] on img "Go to Slide 1" at bounding box center [939, 327] width 383 height 519
click at [992, 363] on img "Go to Slide 1" at bounding box center [939, 327] width 383 height 519
click at [1050, 241] on img "Go to Slide 1" at bounding box center [939, 327] width 383 height 519
click at [1063, 249] on img "Go to Slide 1" at bounding box center [939, 327] width 383 height 519
click at [961, 388] on img "Go to Slide 1" at bounding box center [939, 327] width 383 height 519
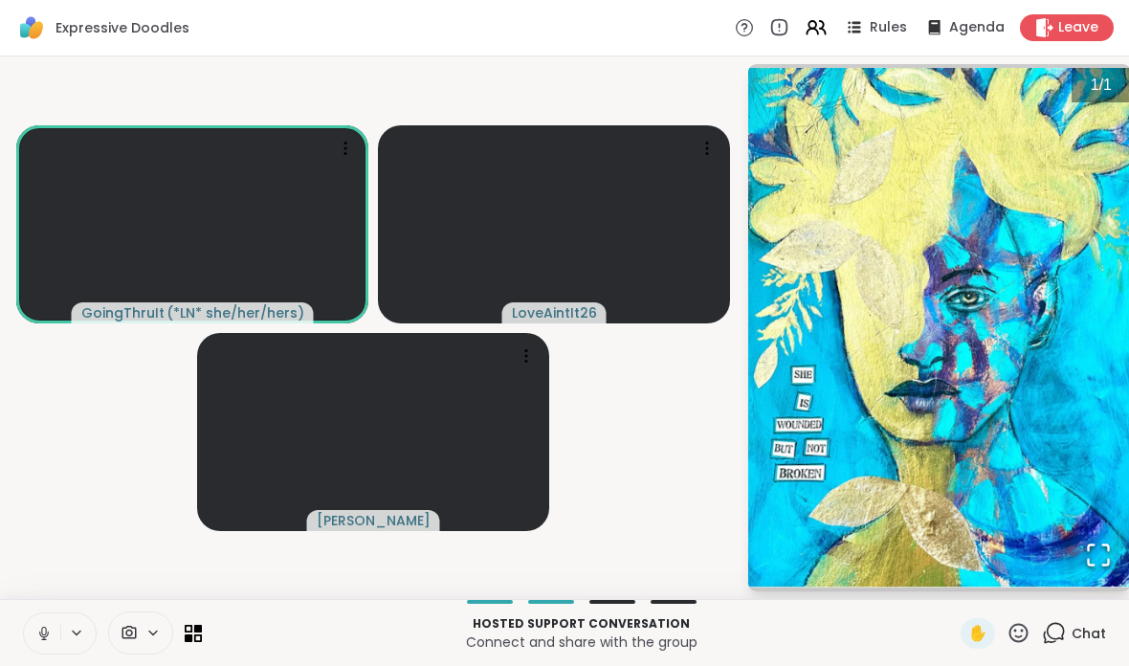
click at [1027, 350] on img "Go to Slide 1" at bounding box center [939, 327] width 383 height 519
click at [1105, 563] on icon "Open Fullscreen" at bounding box center [1098, 555] width 27 height 27
click at [1101, 80] on span "/" at bounding box center [1102, 85] width 4 height 16
click at [692, 457] on video-player-container "GoingThruIt ( *LN* she/her/hers ) LoveAintIt26 [PERSON_NAME]" at bounding box center [373, 327] width 724 height 527
click at [1066, 637] on icon at bounding box center [1054, 633] width 24 height 24
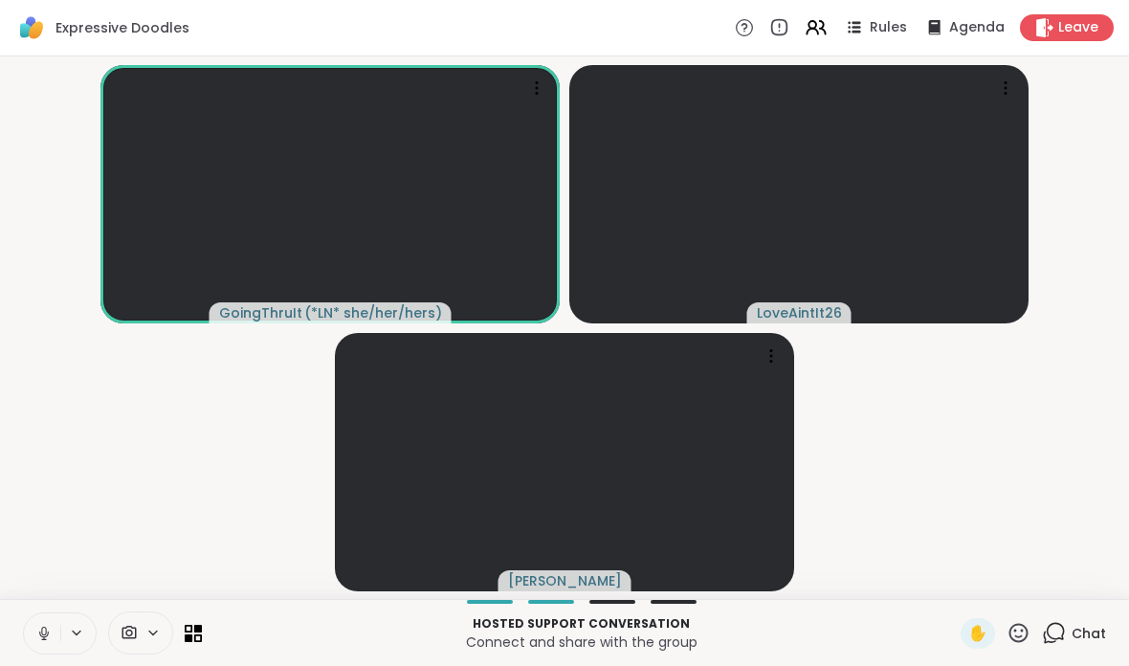
click at [1081, 640] on span "Chat" at bounding box center [1089, 633] width 34 height 19
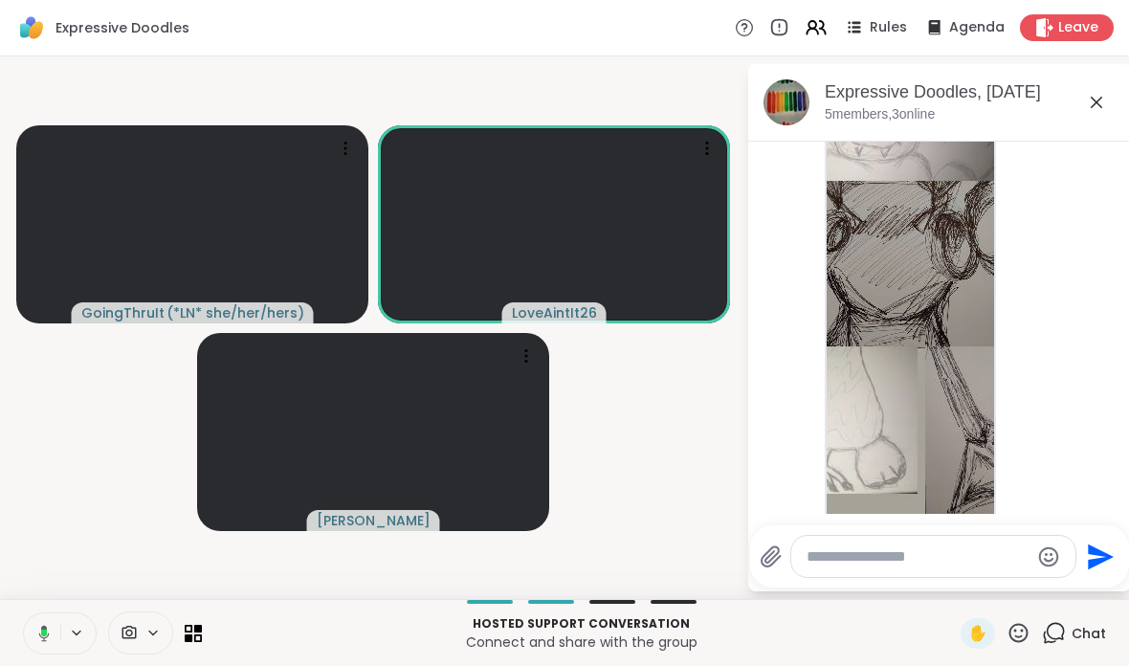
scroll to position [3003, 0]
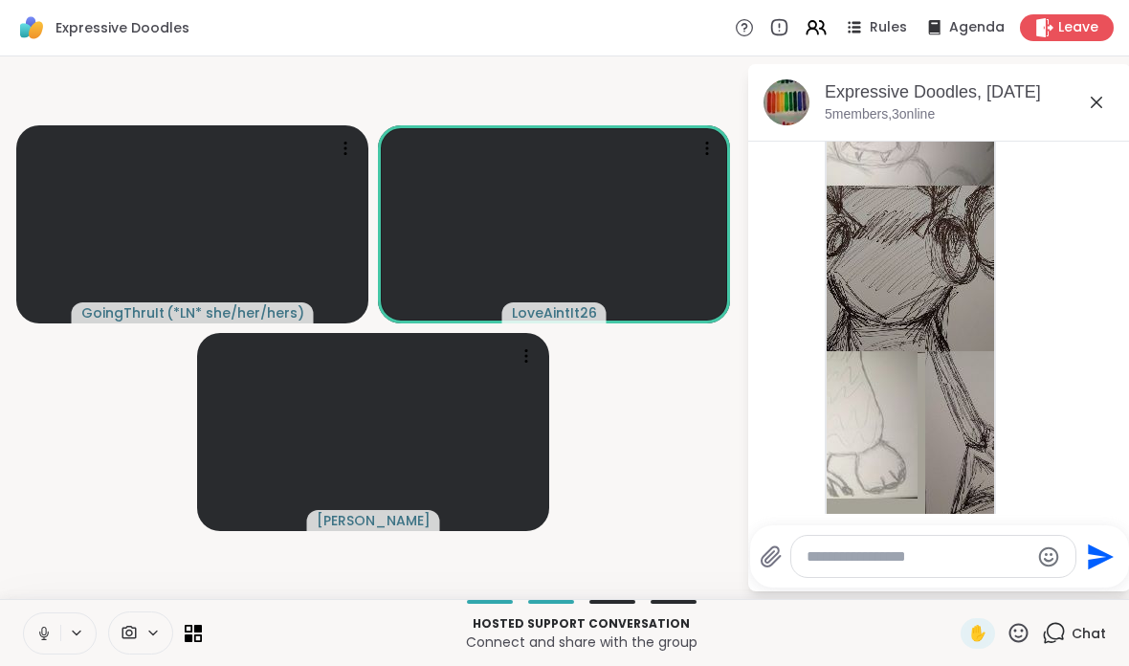
click at [927, 384] on img at bounding box center [911, 299] width 168 height 447
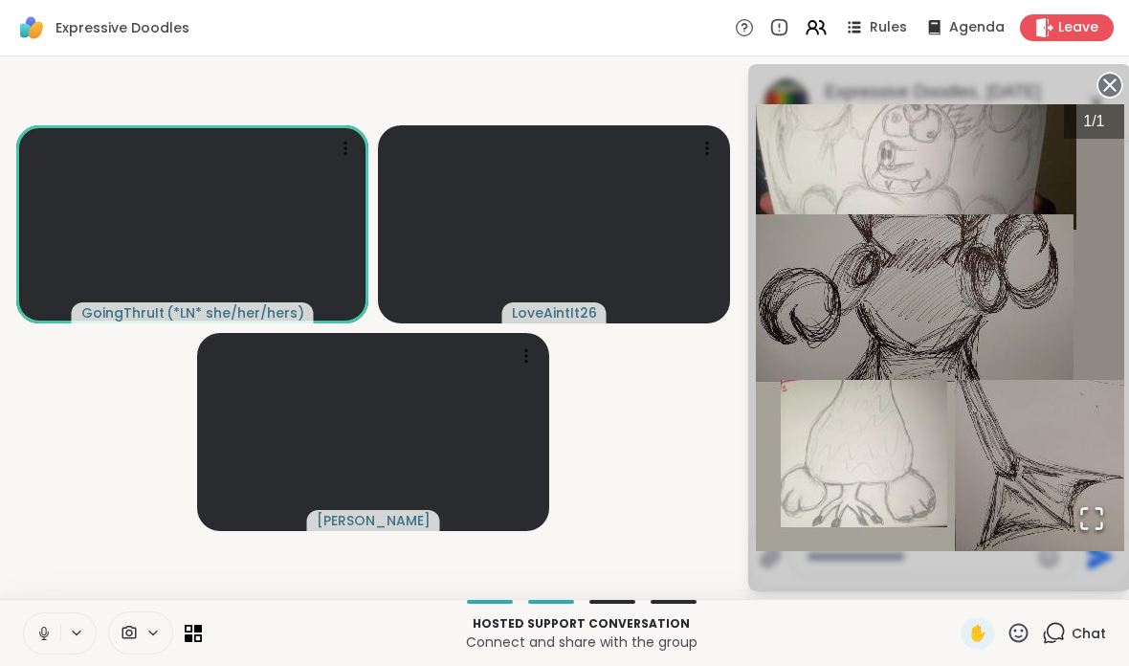
click at [1094, 525] on icon "Open Fullscreen" at bounding box center [1092, 518] width 27 height 27
